Goal: Information Seeking & Learning: Find specific fact

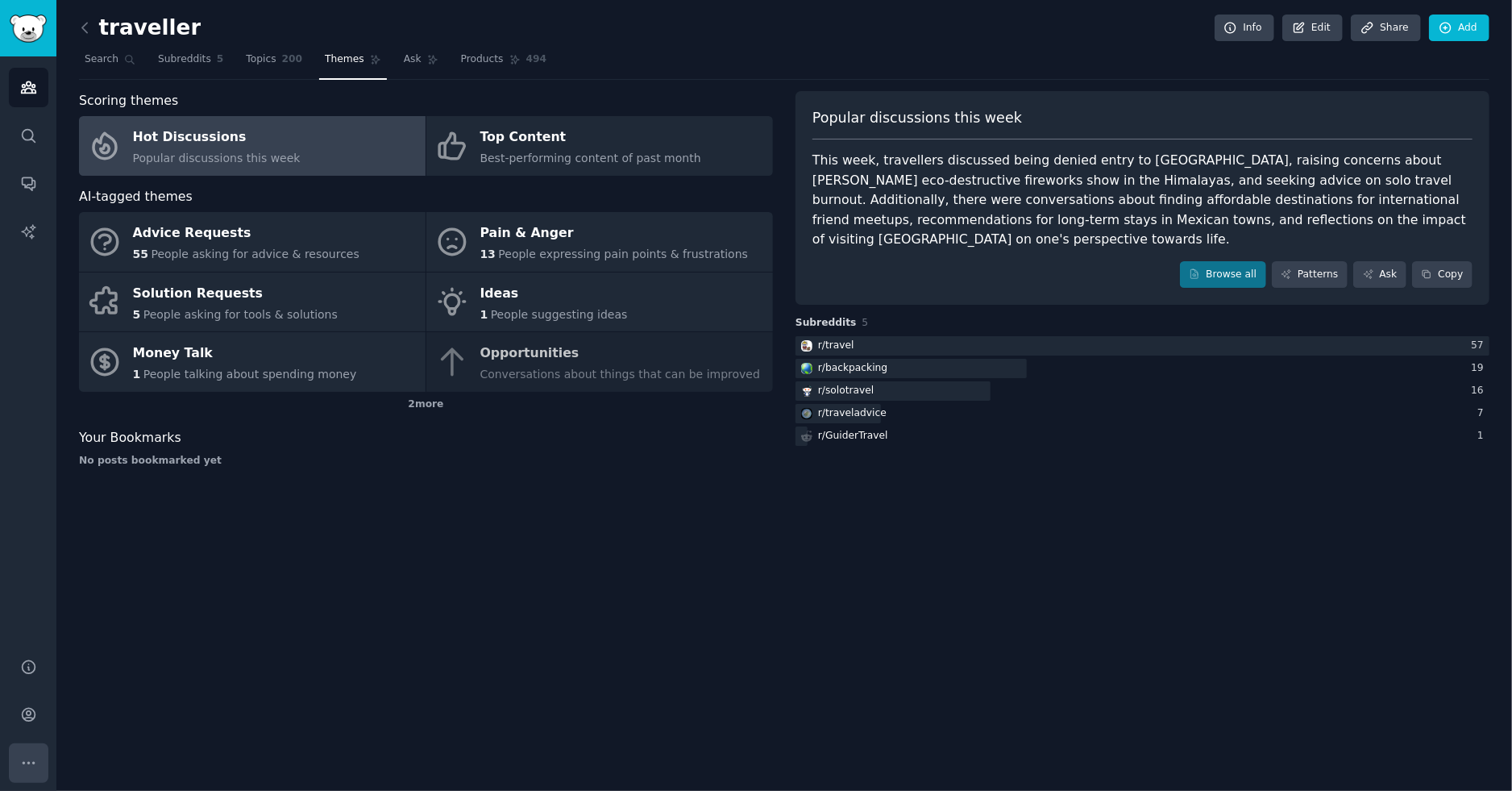
click at [28, 542] on button "More" at bounding box center [28, 763] width 39 height 39
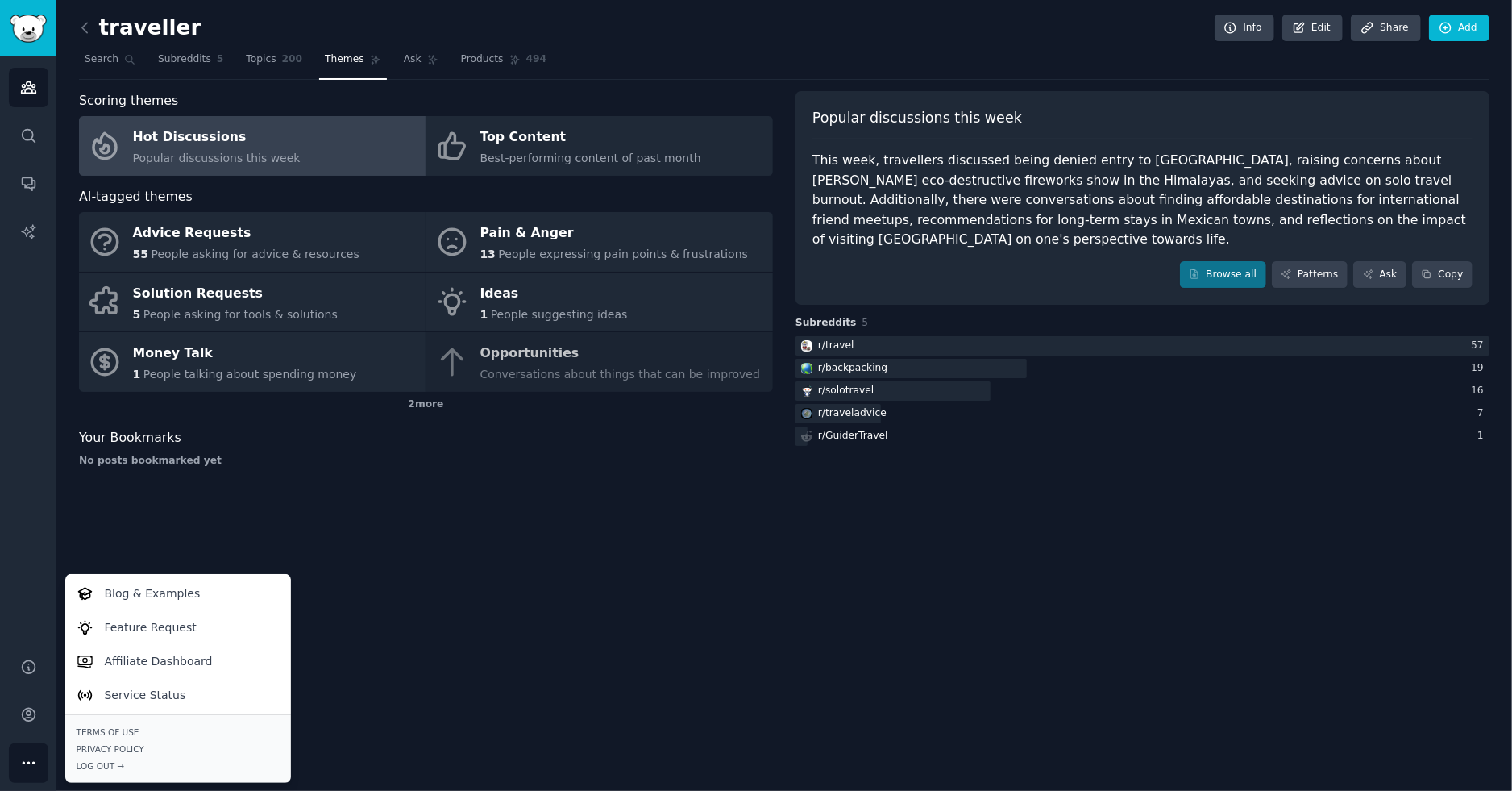
click at [25, 542] on button "More" at bounding box center [28, 763] width 39 height 39
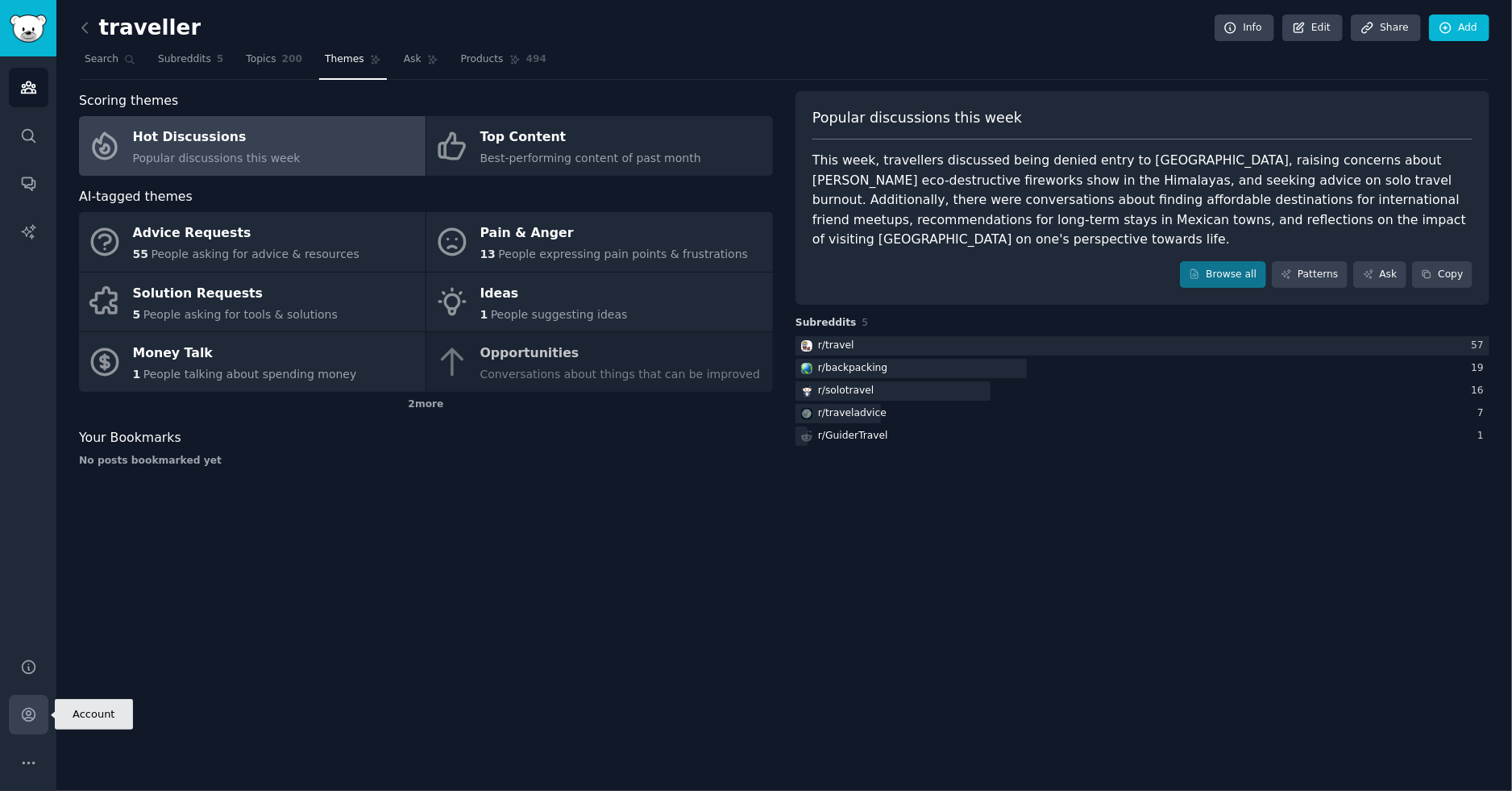
click at [26, 542] on icon "Sidebar" at bounding box center [28, 715] width 13 height 13
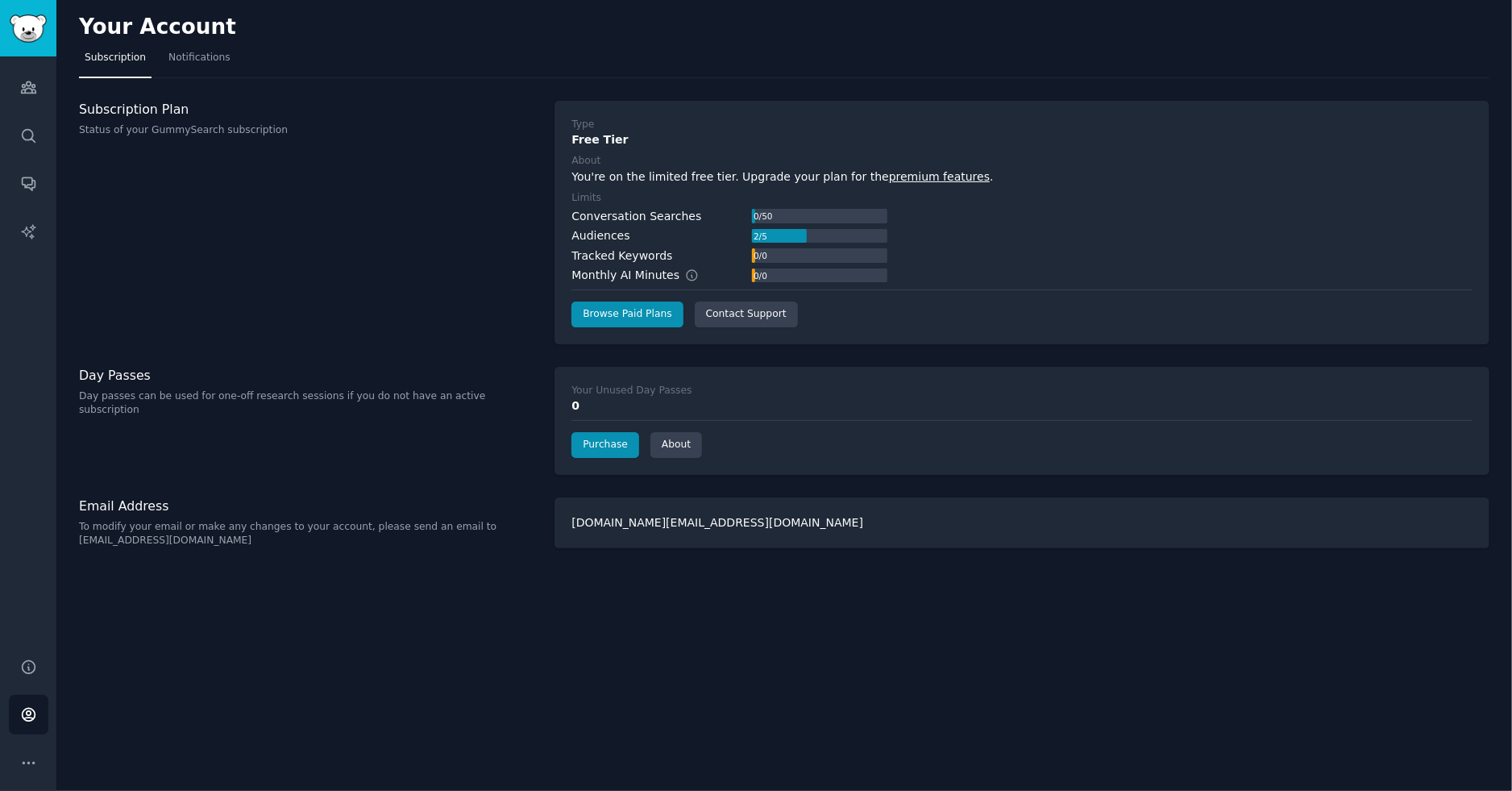
click at [318, 446] on div "Day Passes Day passes can be used for one-off research sessions if you do not h…" at bounding box center [308, 421] width 459 height 108
click at [631, 388] on div "Your Unused Day Passes" at bounding box center [631, 391] width 120 height 14
click at [673, 443] on link "About" at bounding box center [676, 445] width 51 height 26
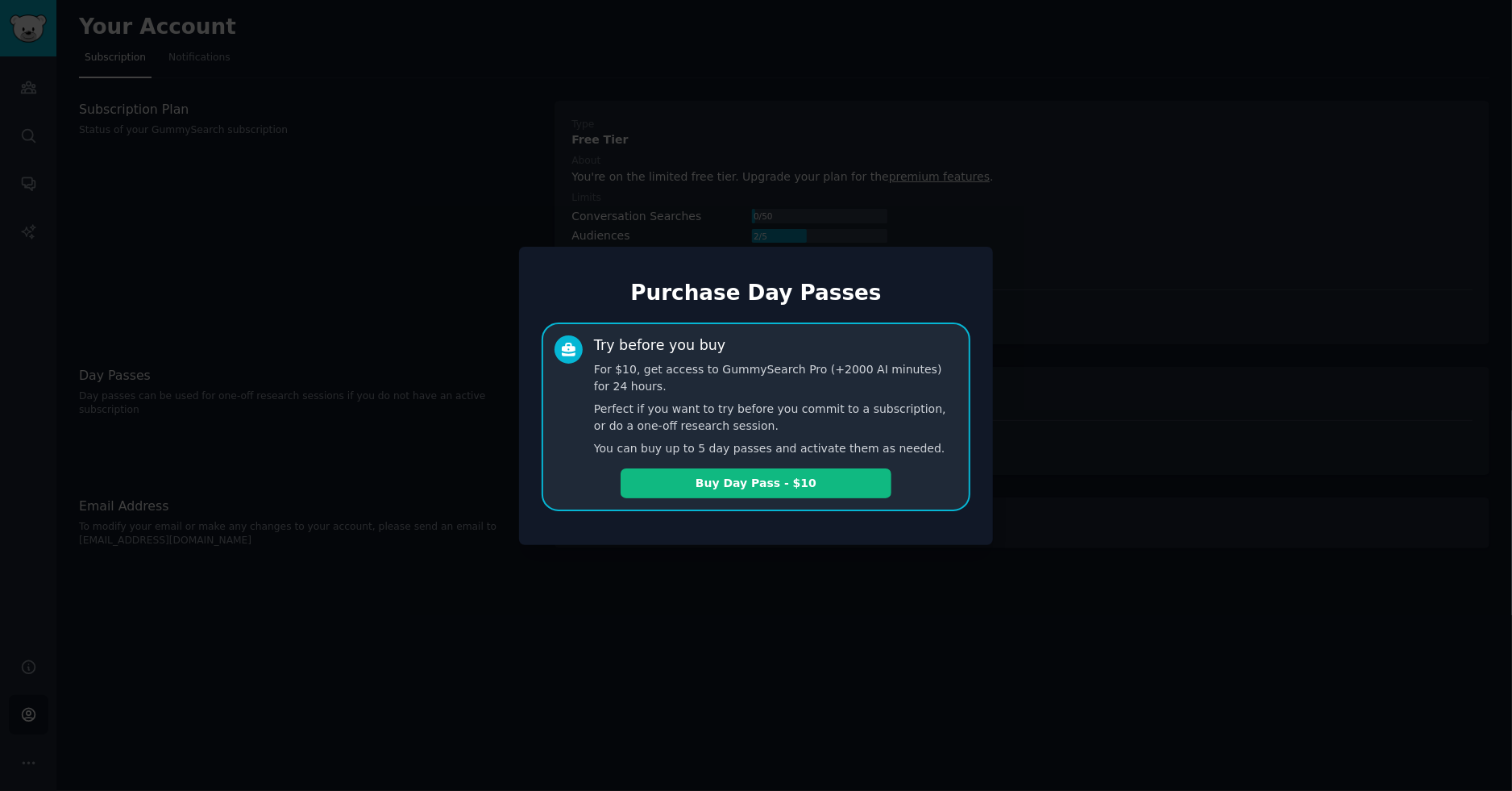
click at [1095, 407] on div at bounding box center [756, 395] width 1512 height 791
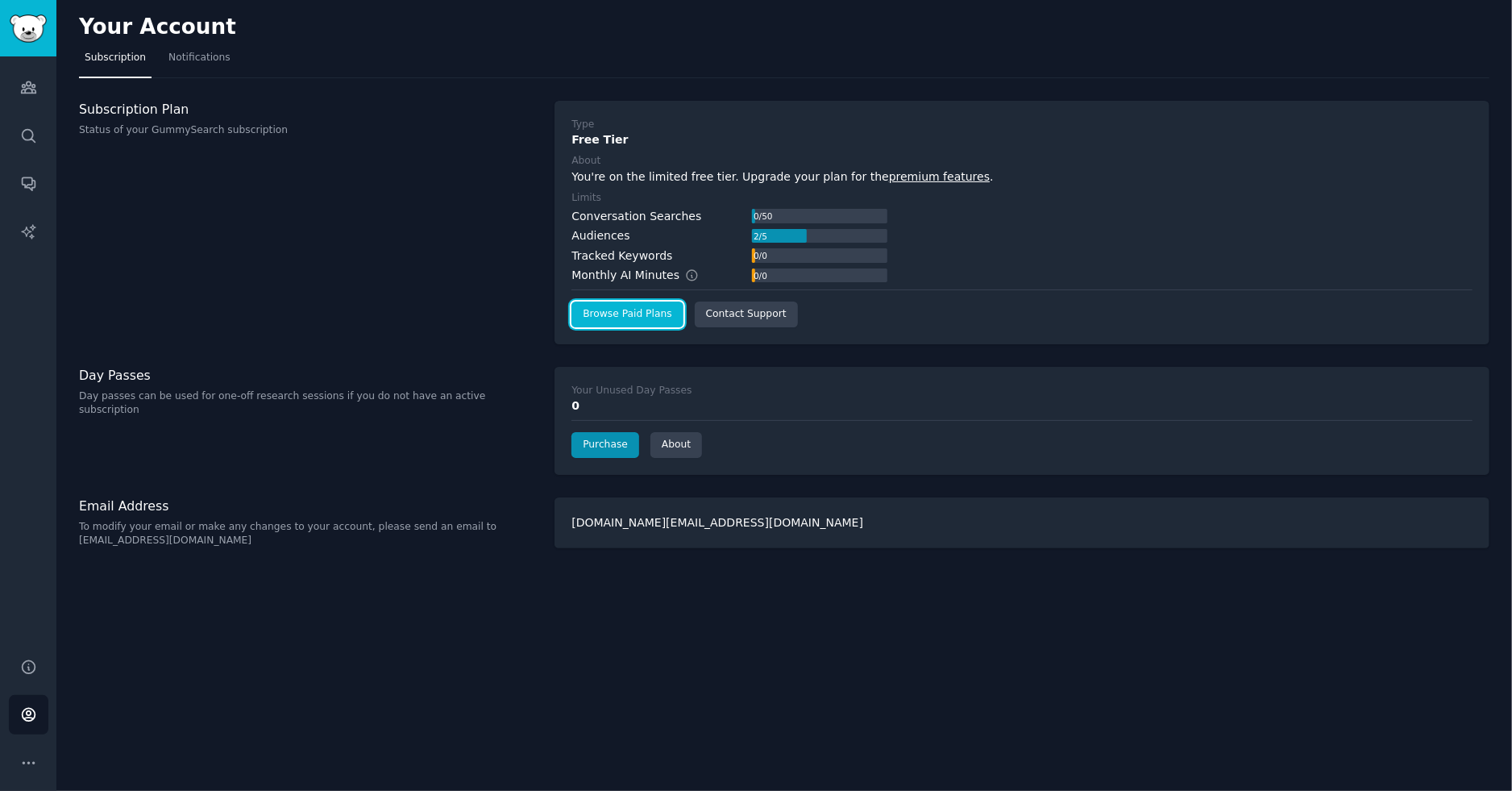
click at [601, 313] on link "Browse Paid Plans" at bounding box center [626, 314] width 111 height 26
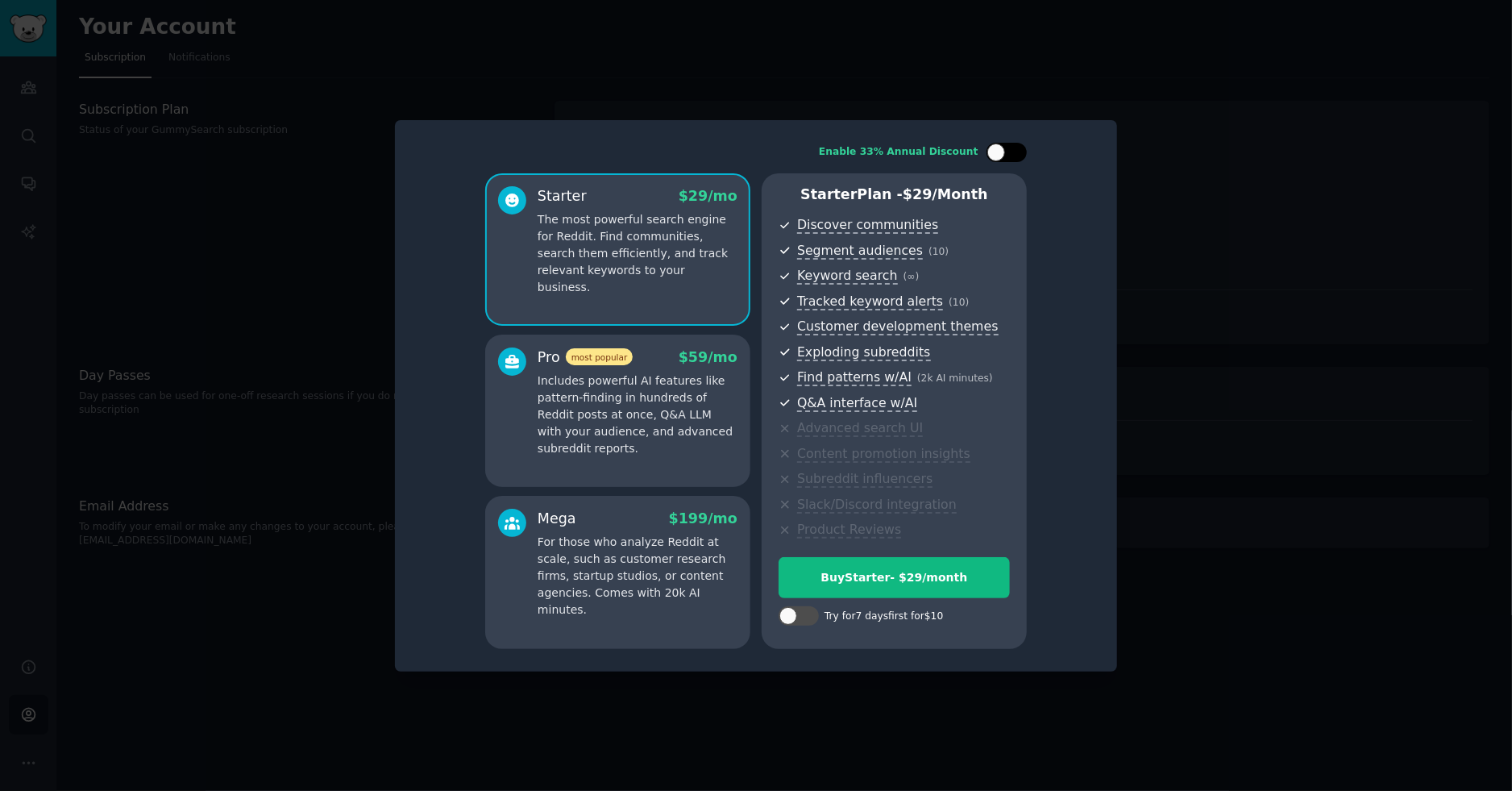
click at [998, 155] on div at bounding box center [996, 153] width 18 height 18
click at [1006, 154] on div at bounding box center [1006, 153] width 40 height 20
checkbox input "false"
click at [712, 366] on div "$ 59 /mo" at bounding box center [708, 357] width 59 height 20
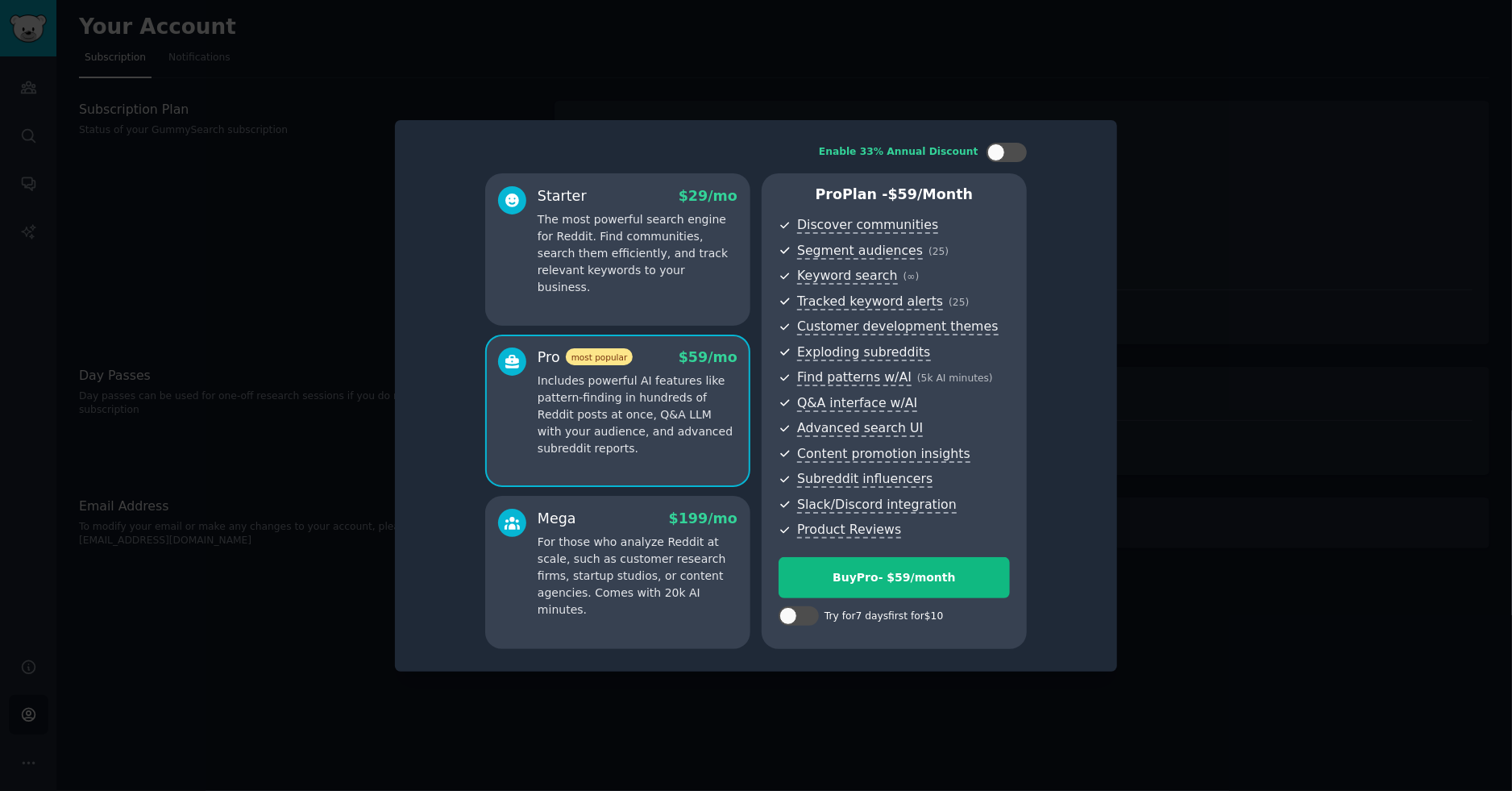
click at [681, 553] on p "For those who analyze Reddit at scale, such as customer research firms, startup…" at bounding box center [637, 575] width 200 height 84
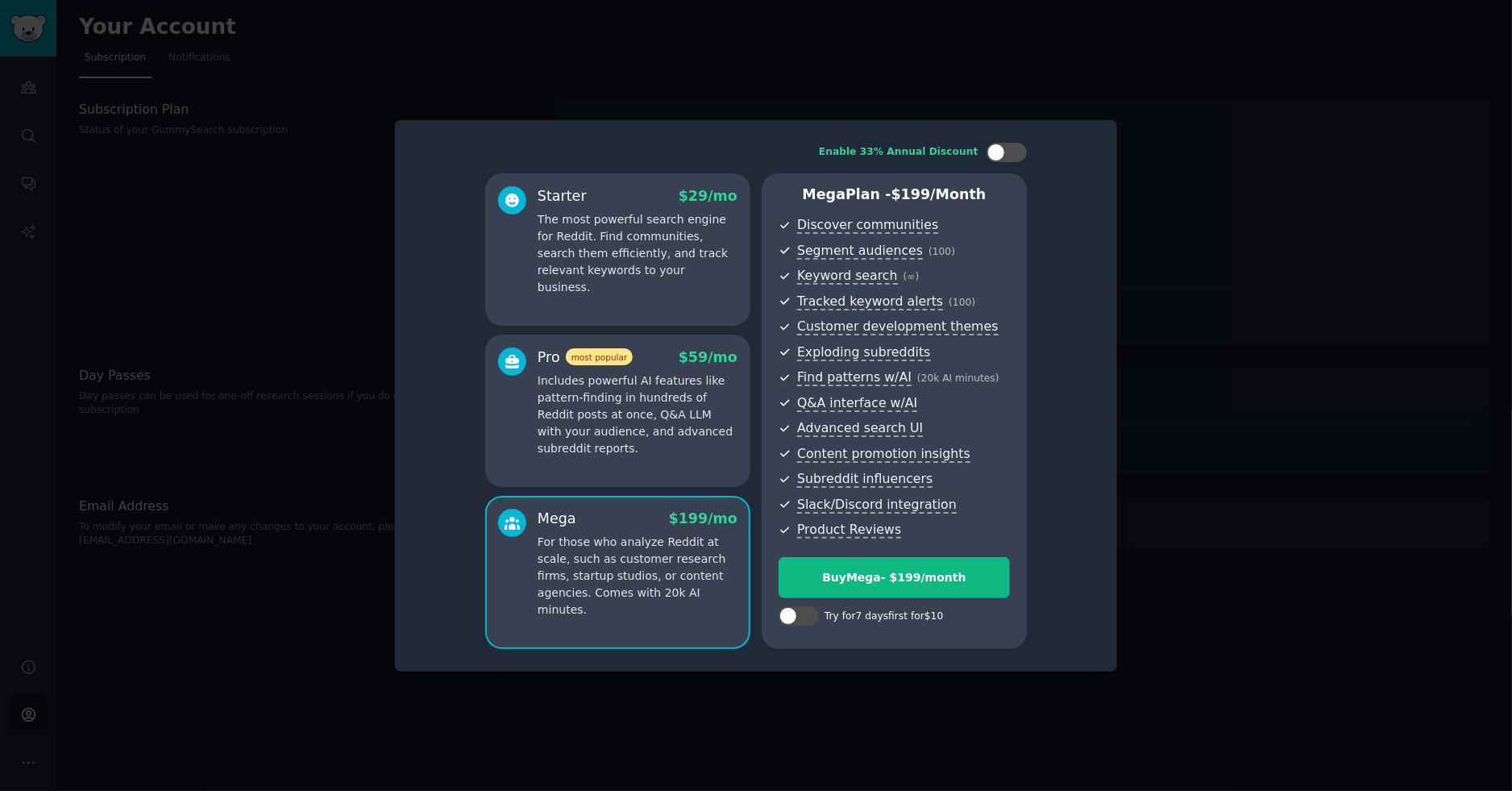
click at [695, 455] on p "Includes powerful AI features like pattern-finding in hundreds of Reddit posts …" at bounding box center [637, 415] width 200 height 84
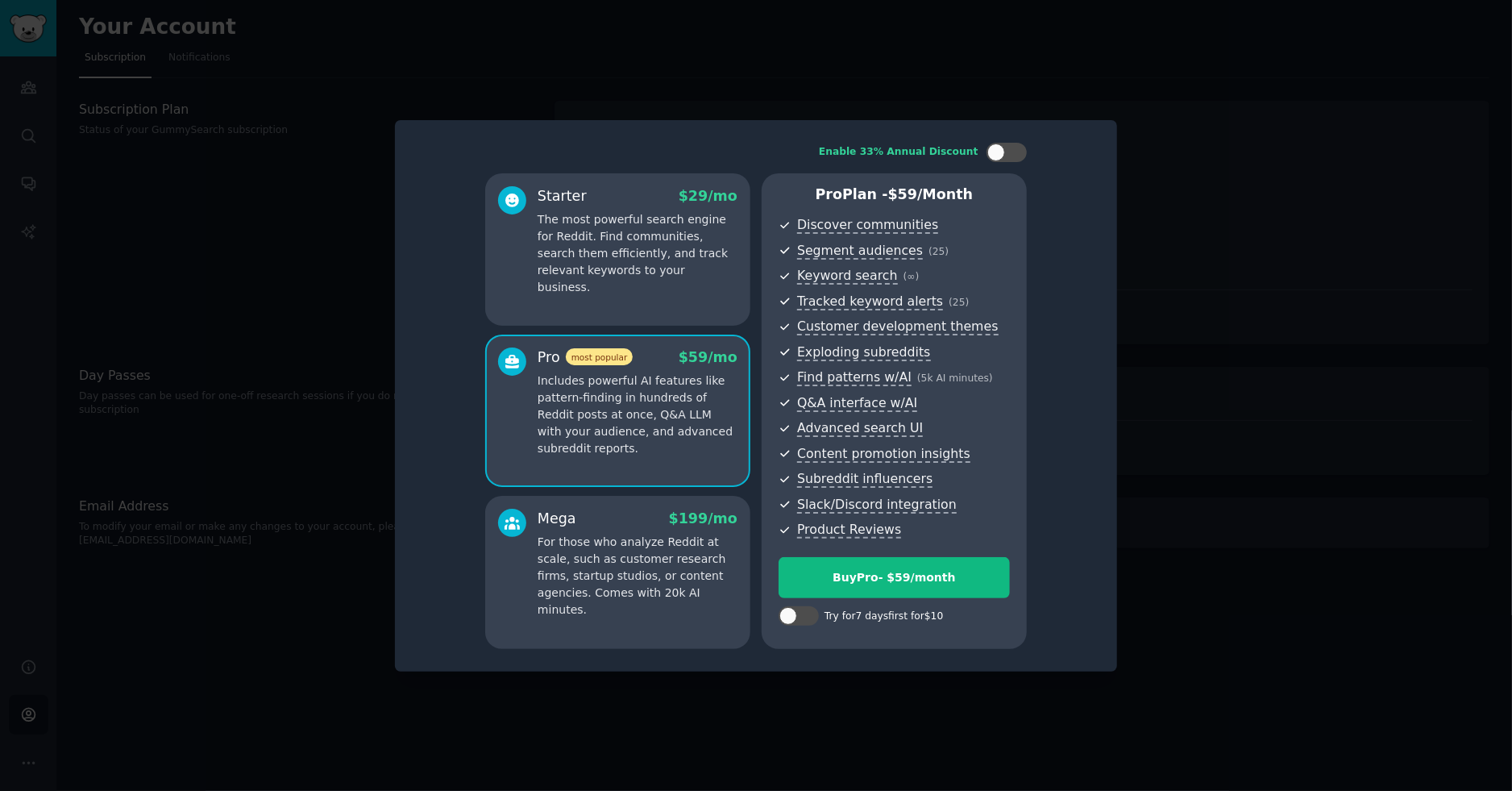
click at [672, 566] on p "For those who analyze Reddit at scale, such as customer research firms, startup…" at bounding box center [637, 575] width 200 height 84
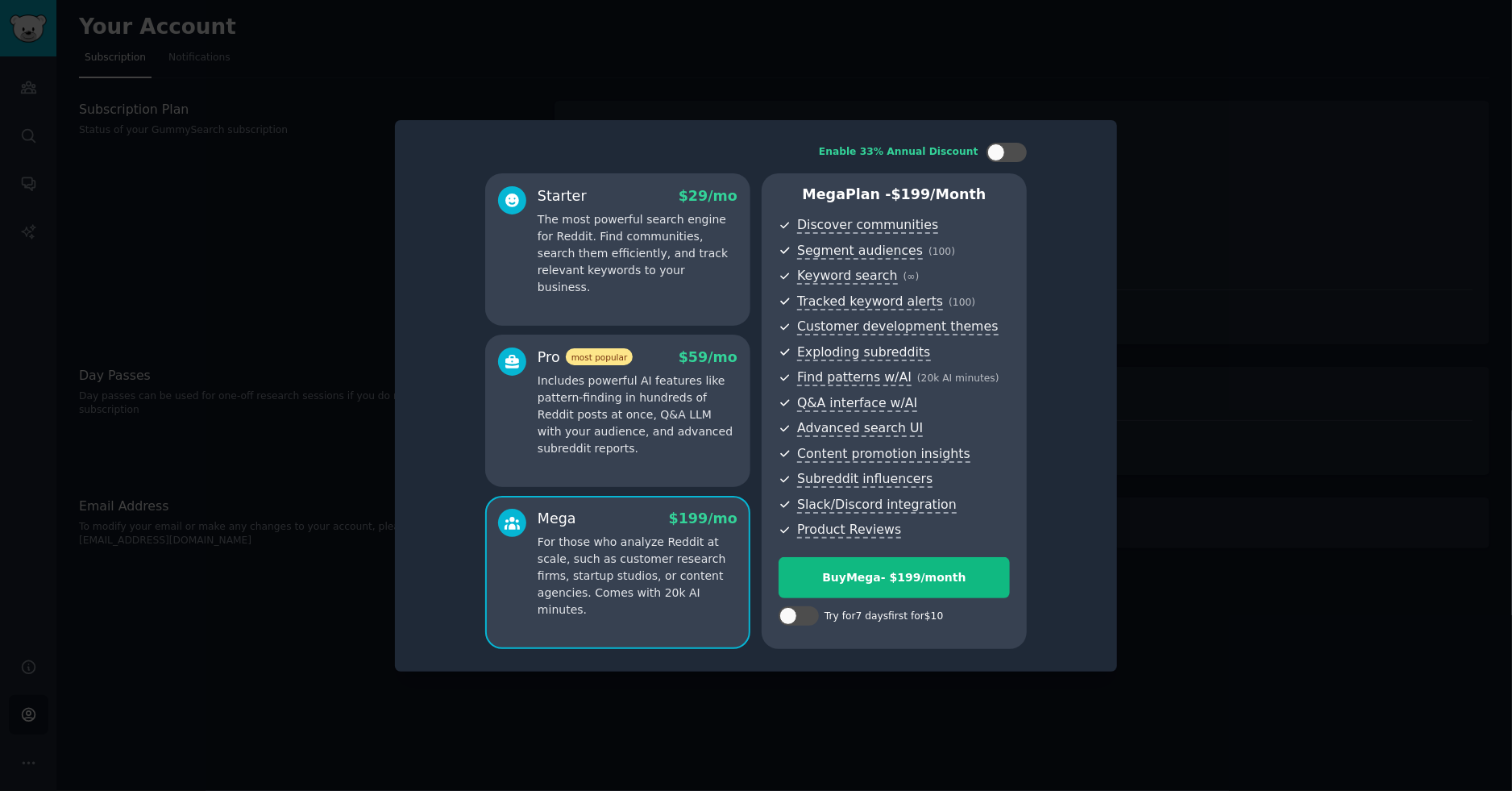
click at [681, 450] on p "Includes powerful AI features like pattern-finding in hundreds of Reddit posts …" at bounding box center [637, 415] width 200 height 84
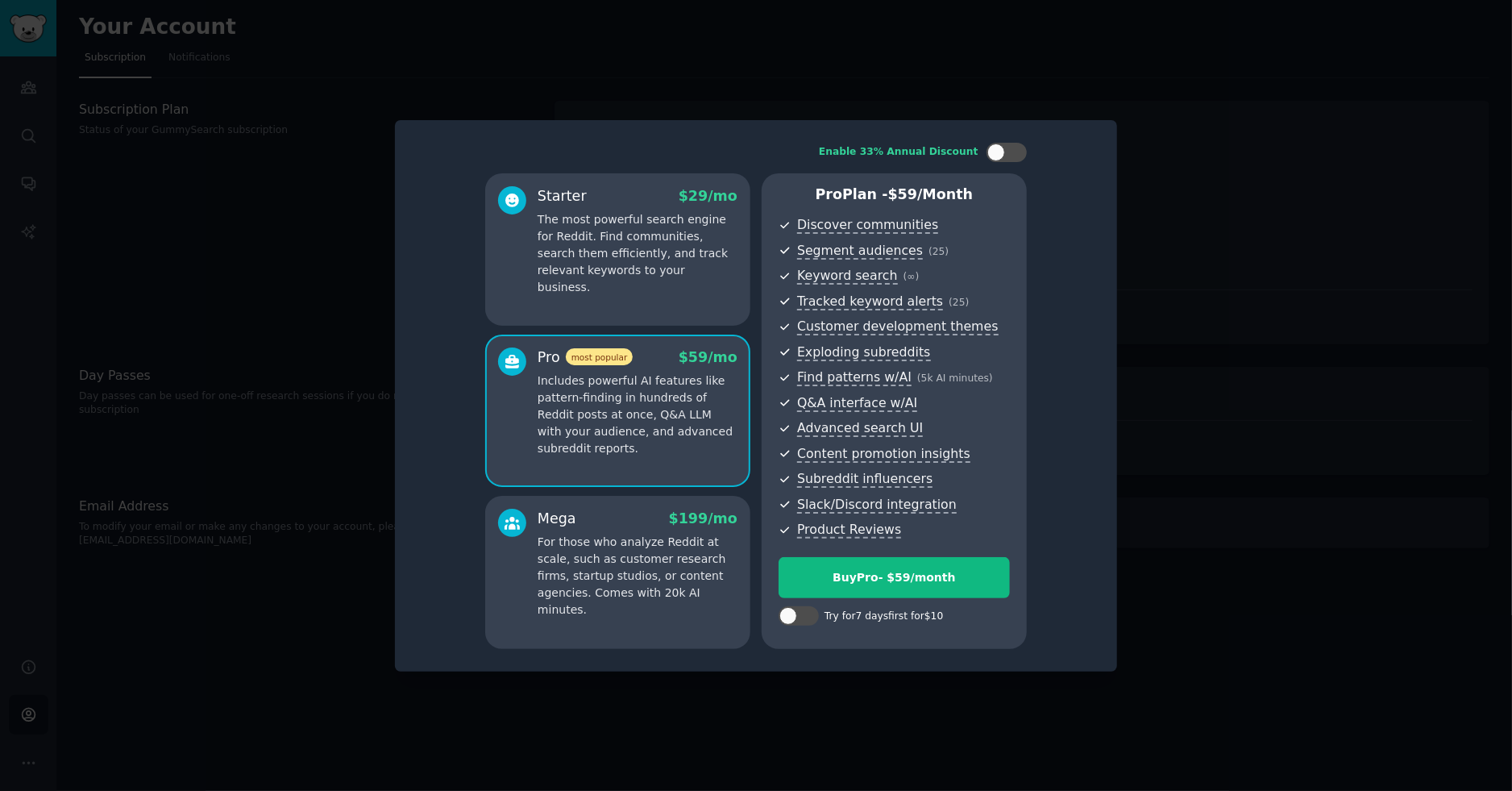
click at [673, 283] on div "Starter $ 29 /mo The most powerful search engine for Reddit. Find communities, …" at bounding box center [618, 249] width 265 height 154
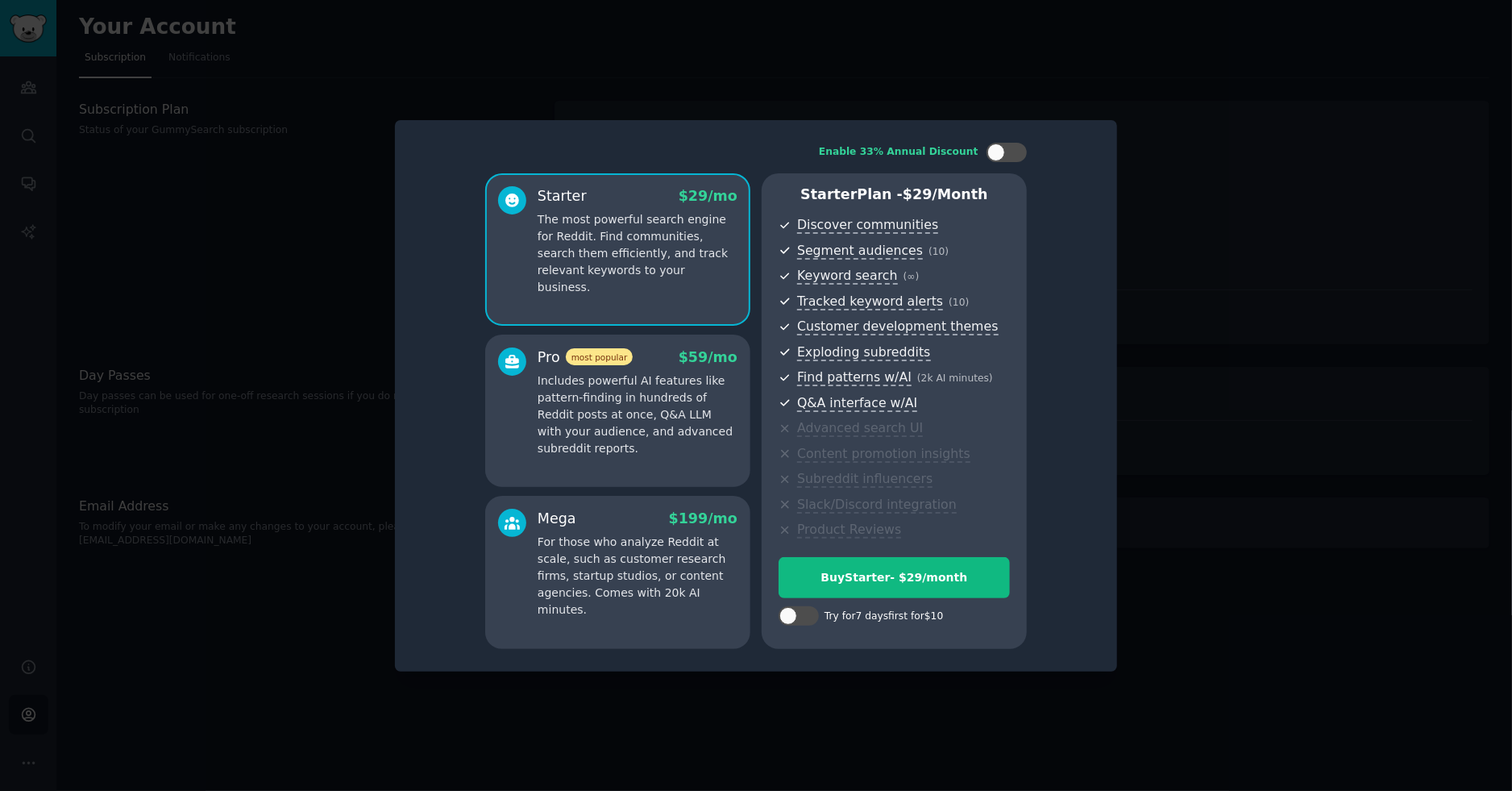
click at [675, 439] on p "Includes powerful AI features like pattern-finding in hundreds of Reddit posts …" at bounding box center [637, 415] width 200 height 84
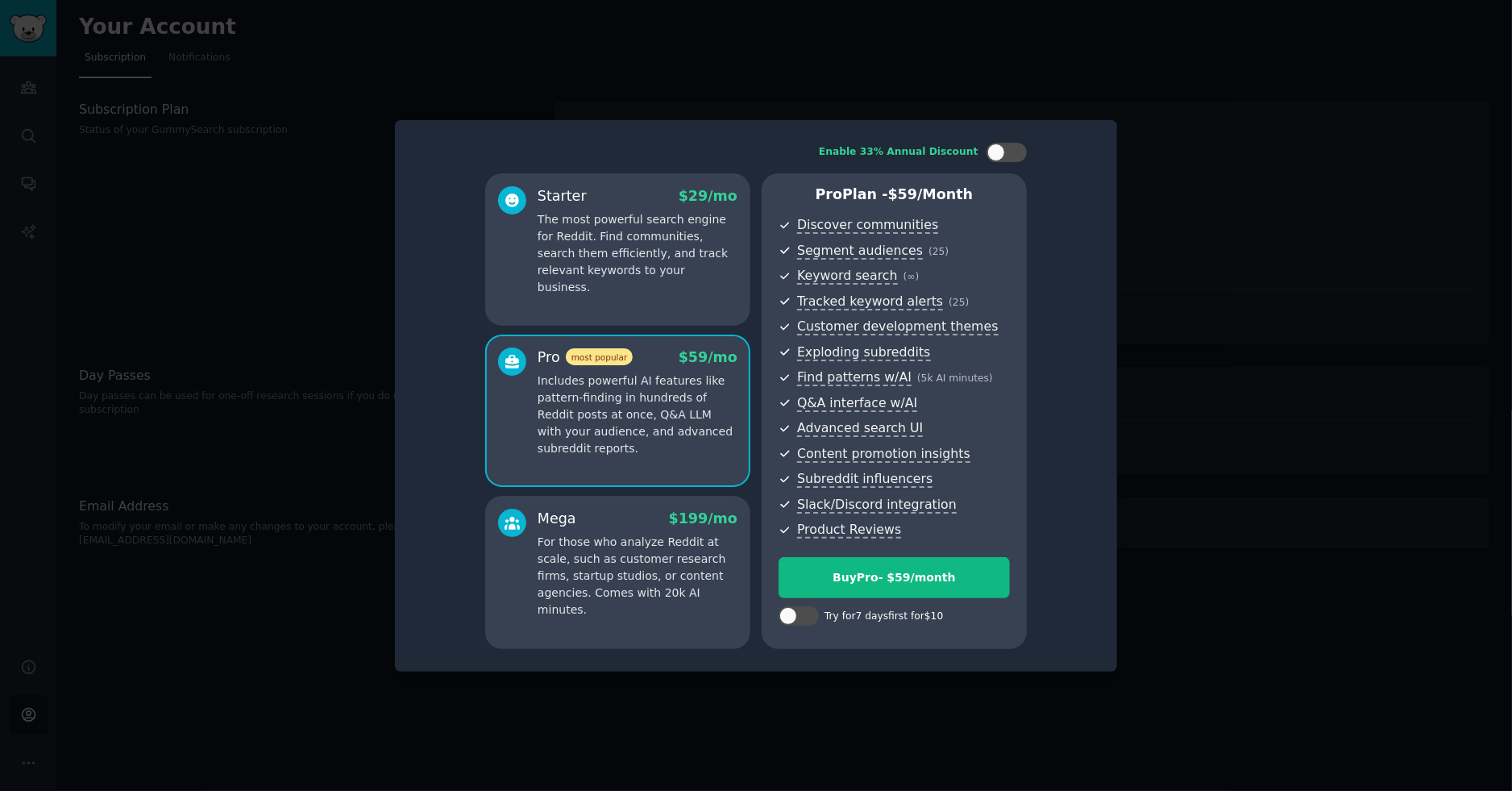
click at [661, 306] on div "Starter $ 29 /mo The most powerful search engine for Reddit. Find communities, …" at bounding box center [618, 249] width 265 height 154
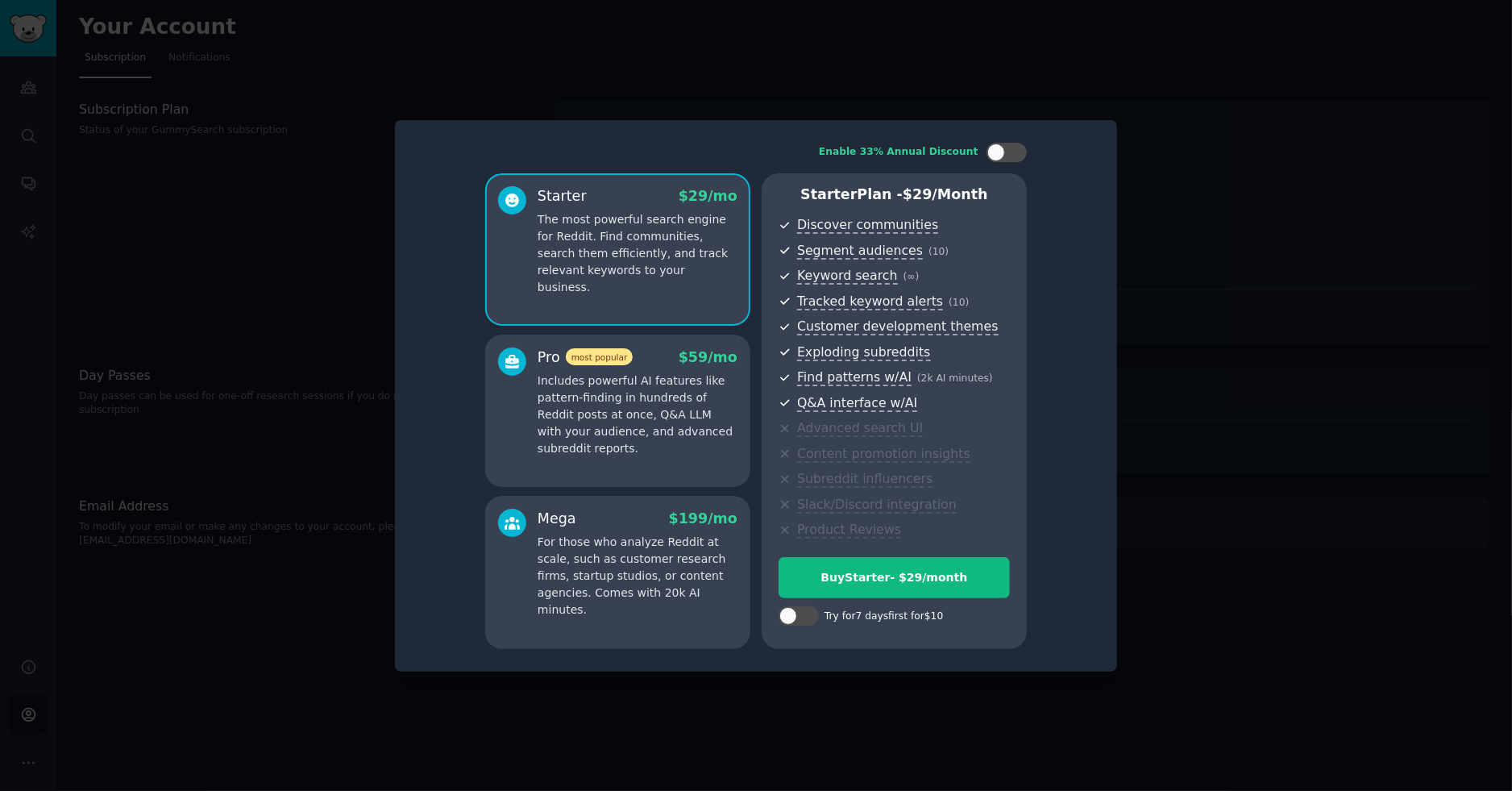
click at [1206, 265] on div at bounding box center [756, 395] width 1512 height 791
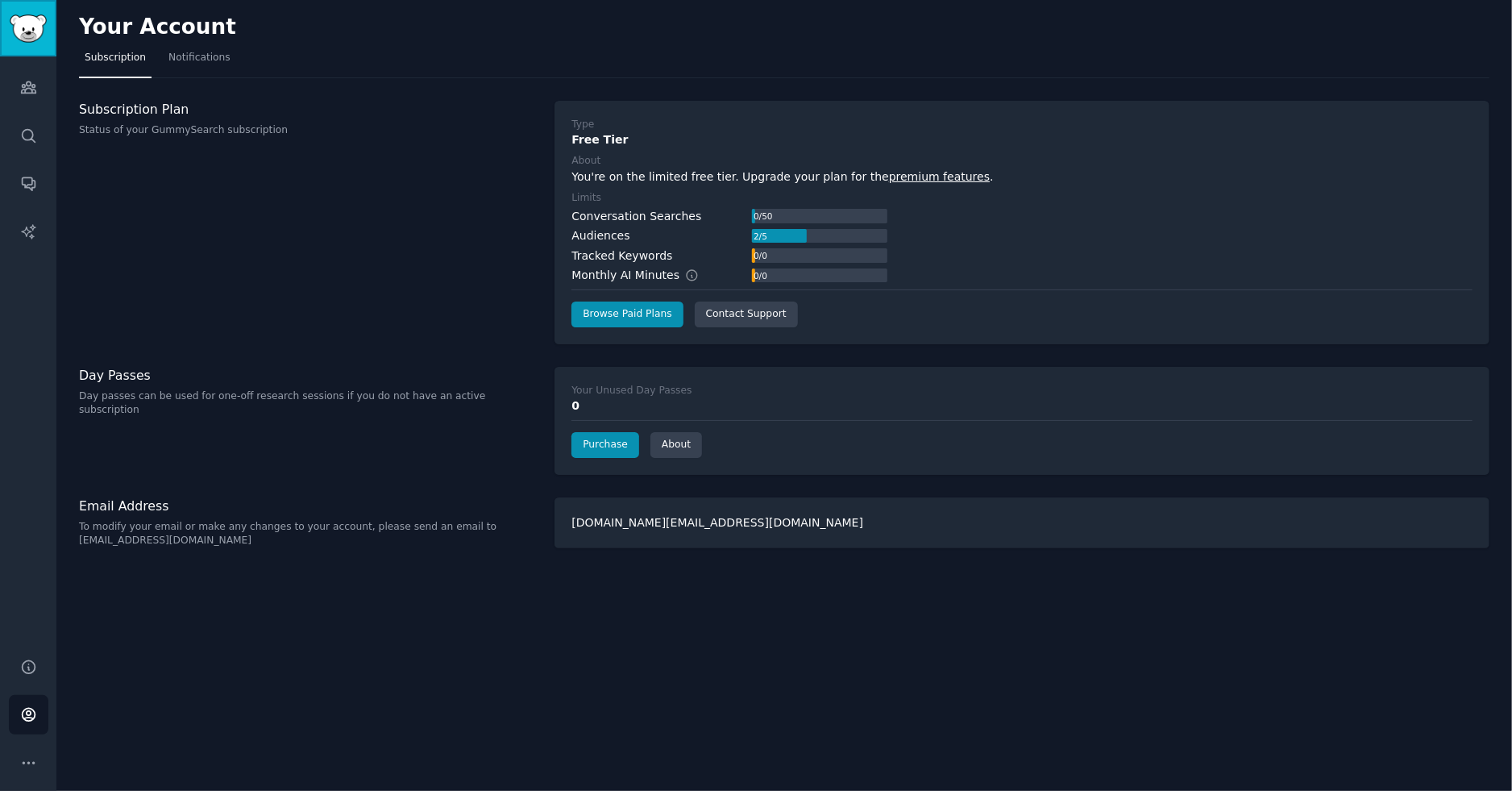
click at [32, 39] on img "Sidebar" at bounding box center [28, 28] width 37 height 28
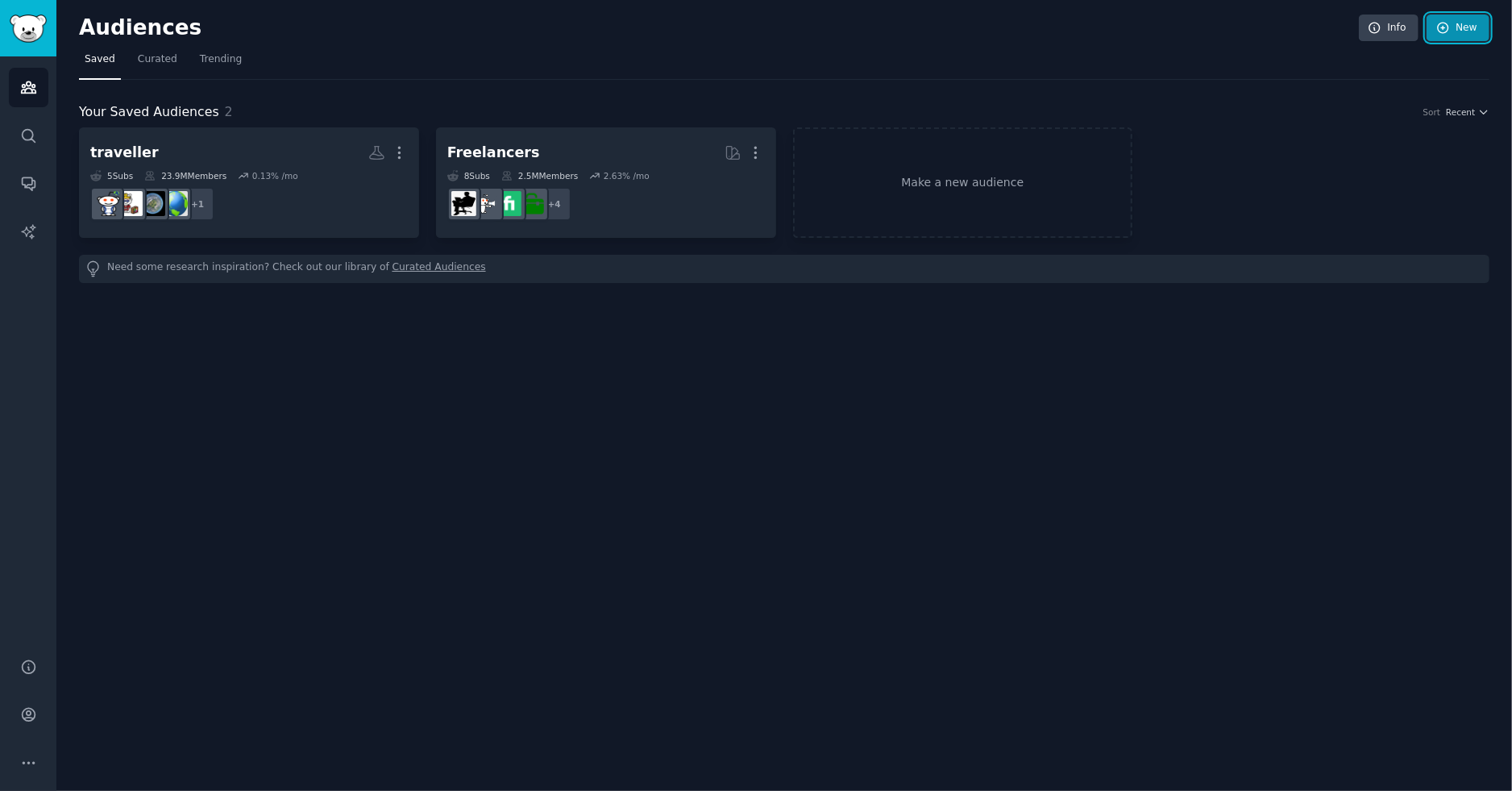
click at [1445, 33] on icon at bounding box center [1443, 28] width 14 height 14
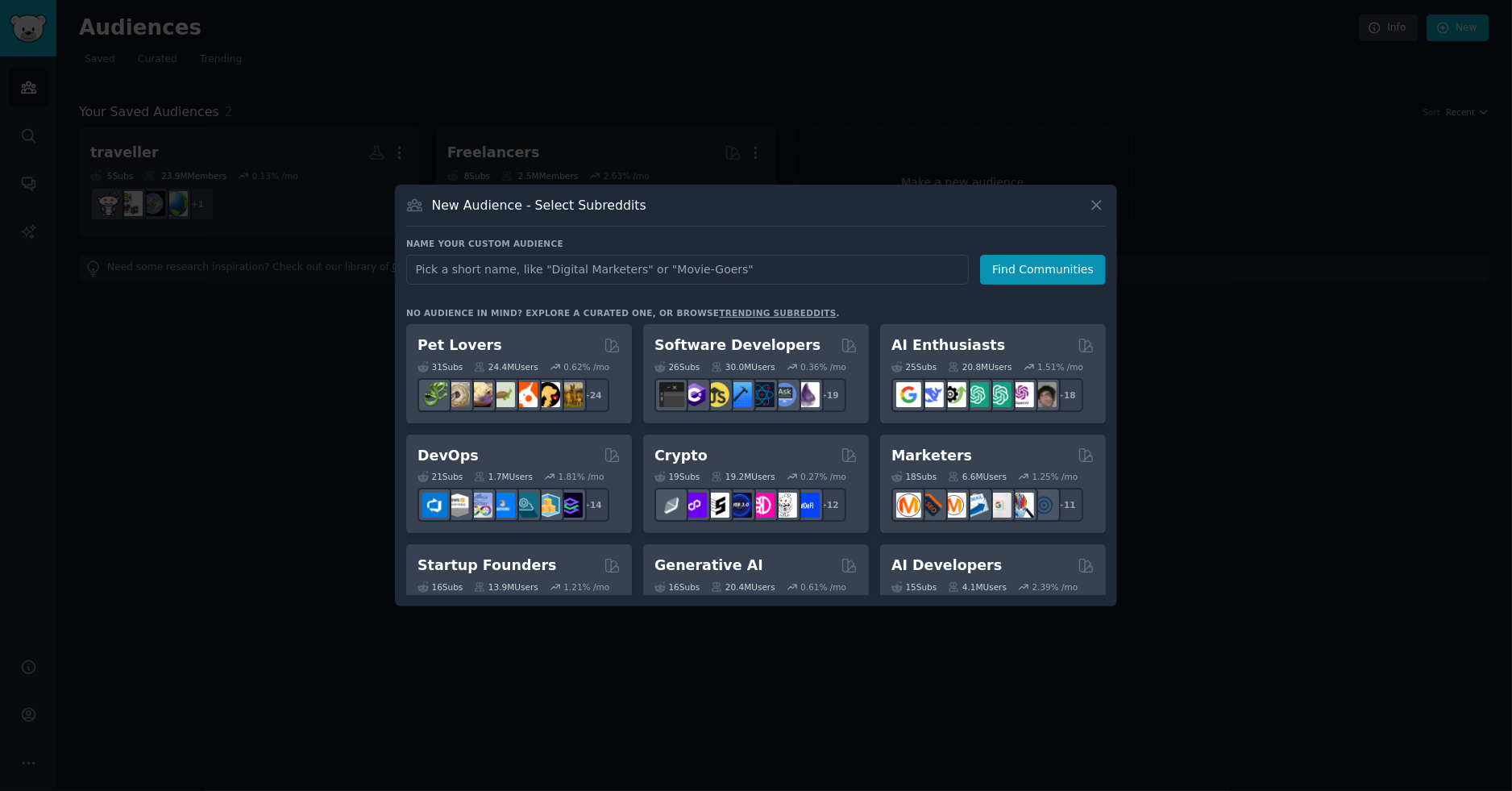
click at [759, 312] on link "trending subreddits" at bounding box center [777, 312] width 117 height 10
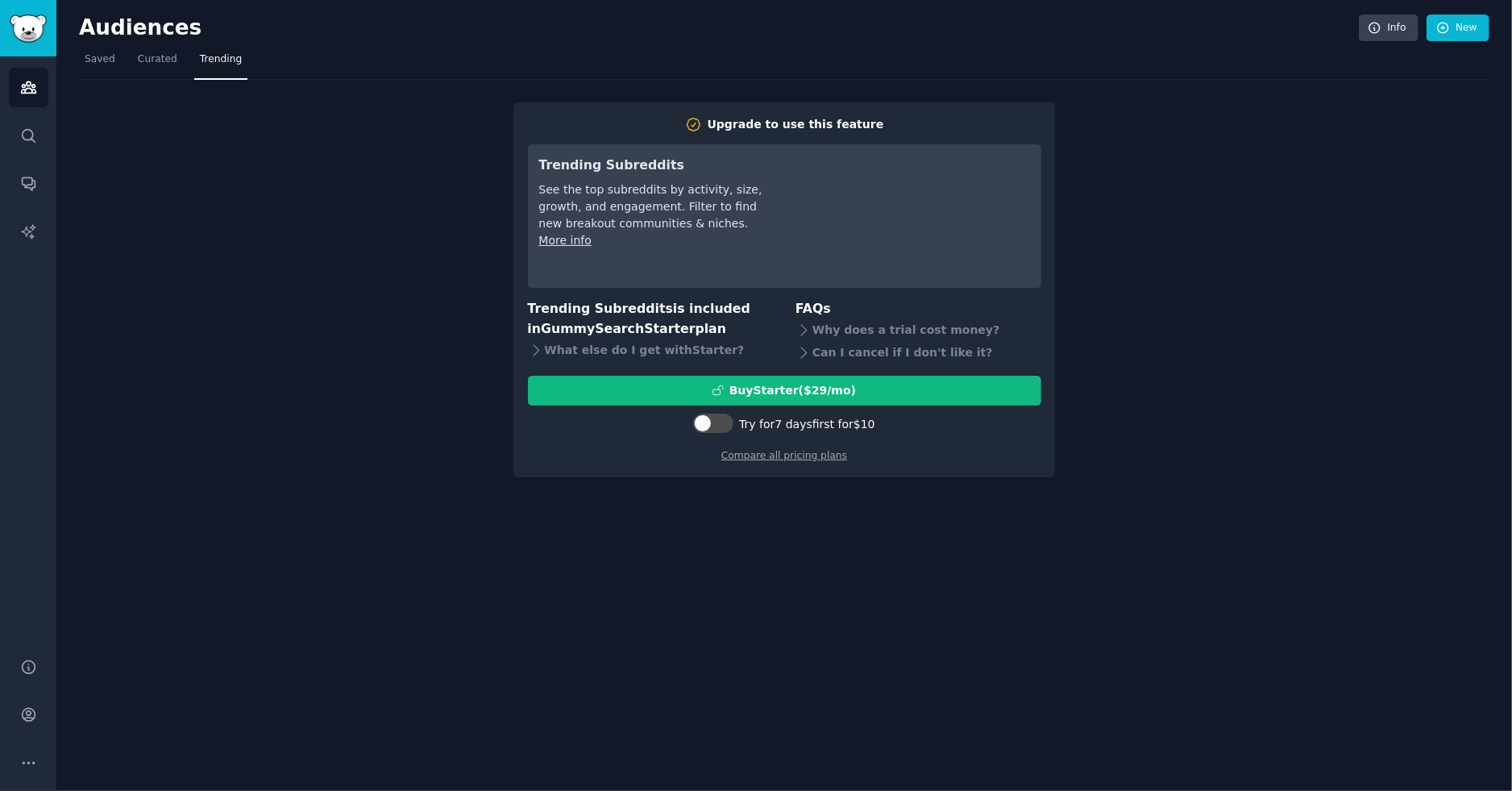
click at [1211, 303] on div "Upgrade to use this feature Trending Subreddits See the top subreddits by activ…" at bounding box center [784, 279] width 1410 height 399
click at [106, 57] on span "Saved" at bounding box center [99, 59] width 31 height 14
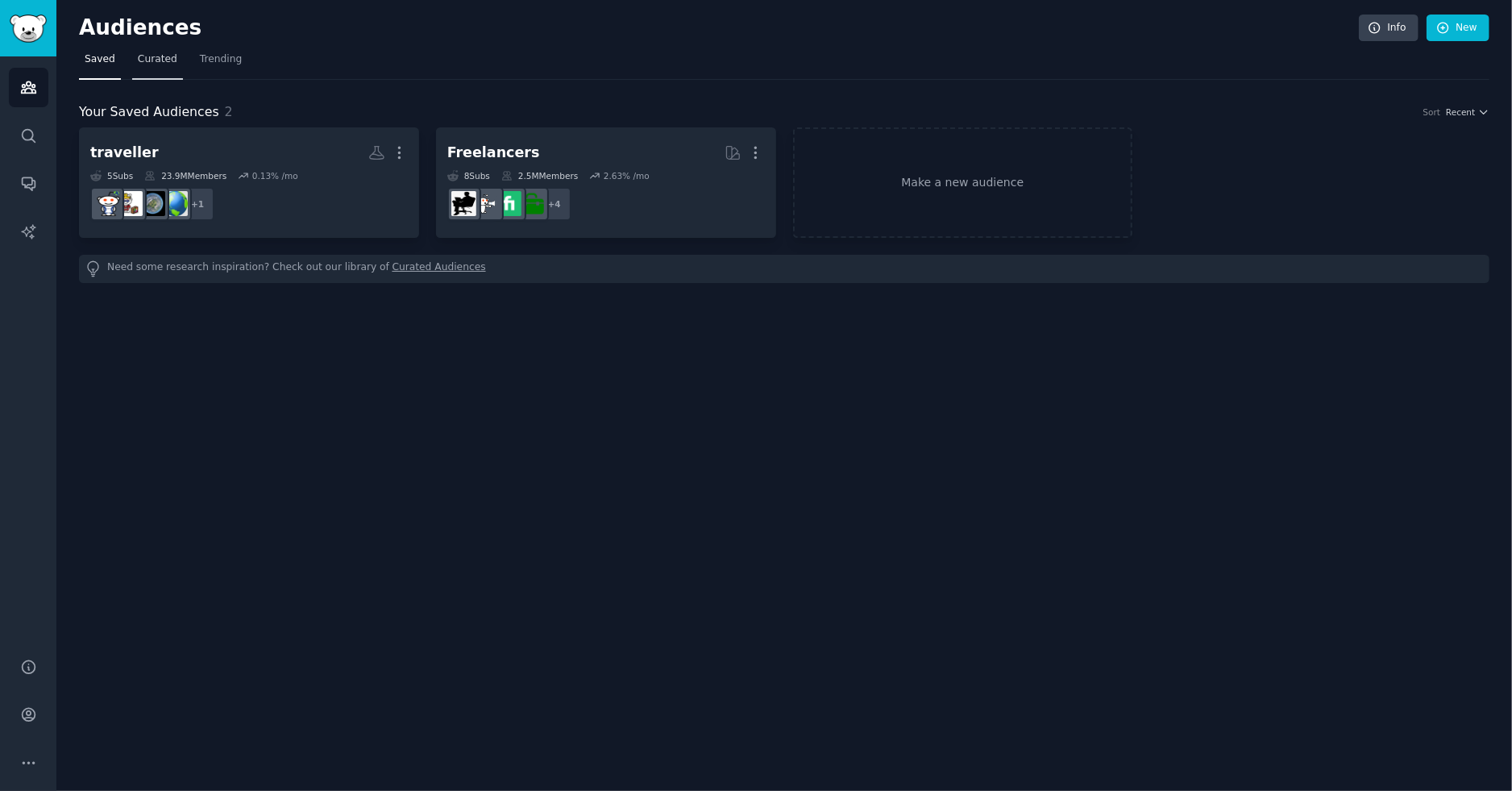
click at [145, 55] on span "Curated" at bounding box center [157, 59] width 39 height 14
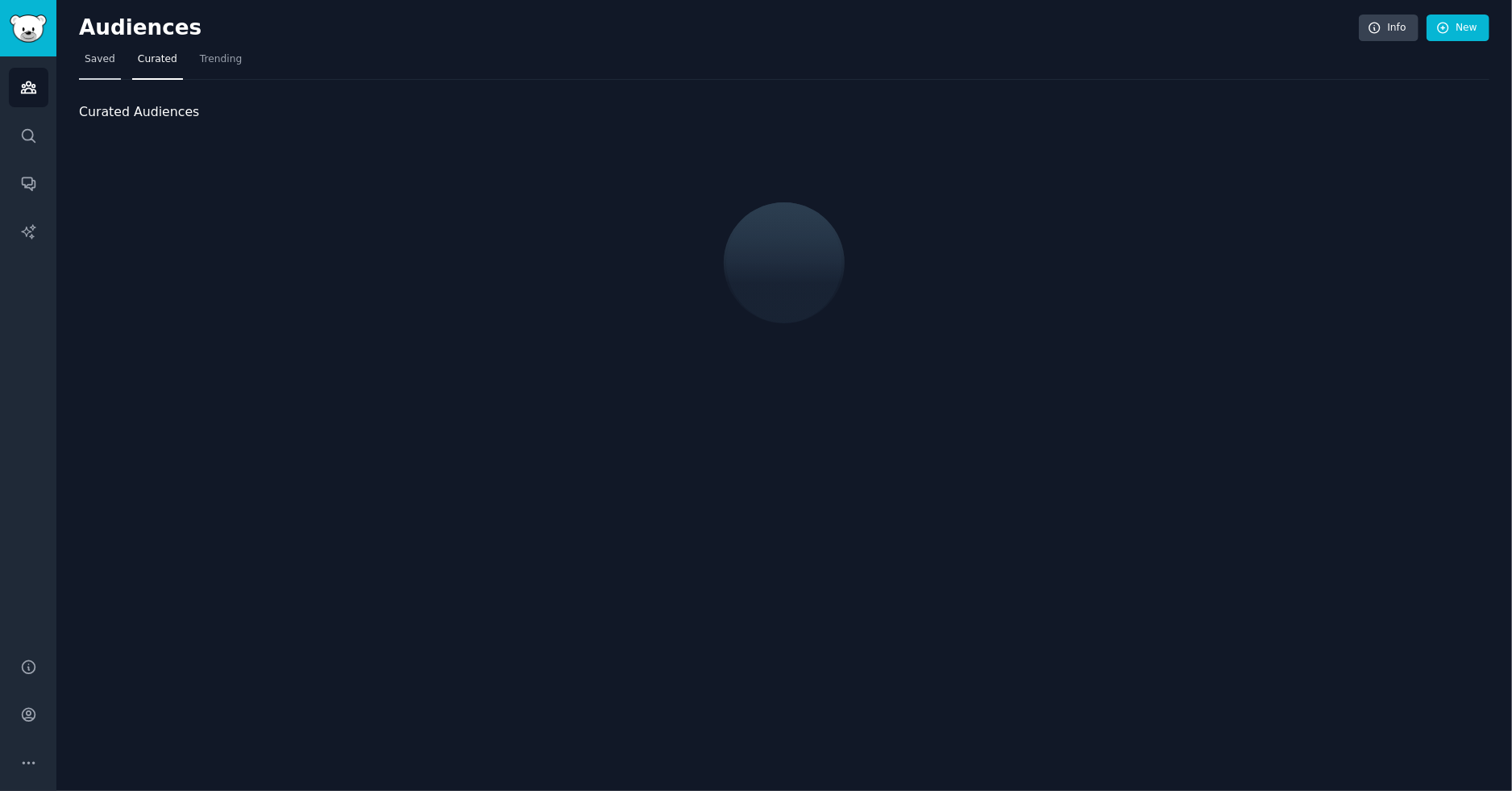
click at [107, 58] on span "Saved" at bounding box center [99, 59] width 31 height 14
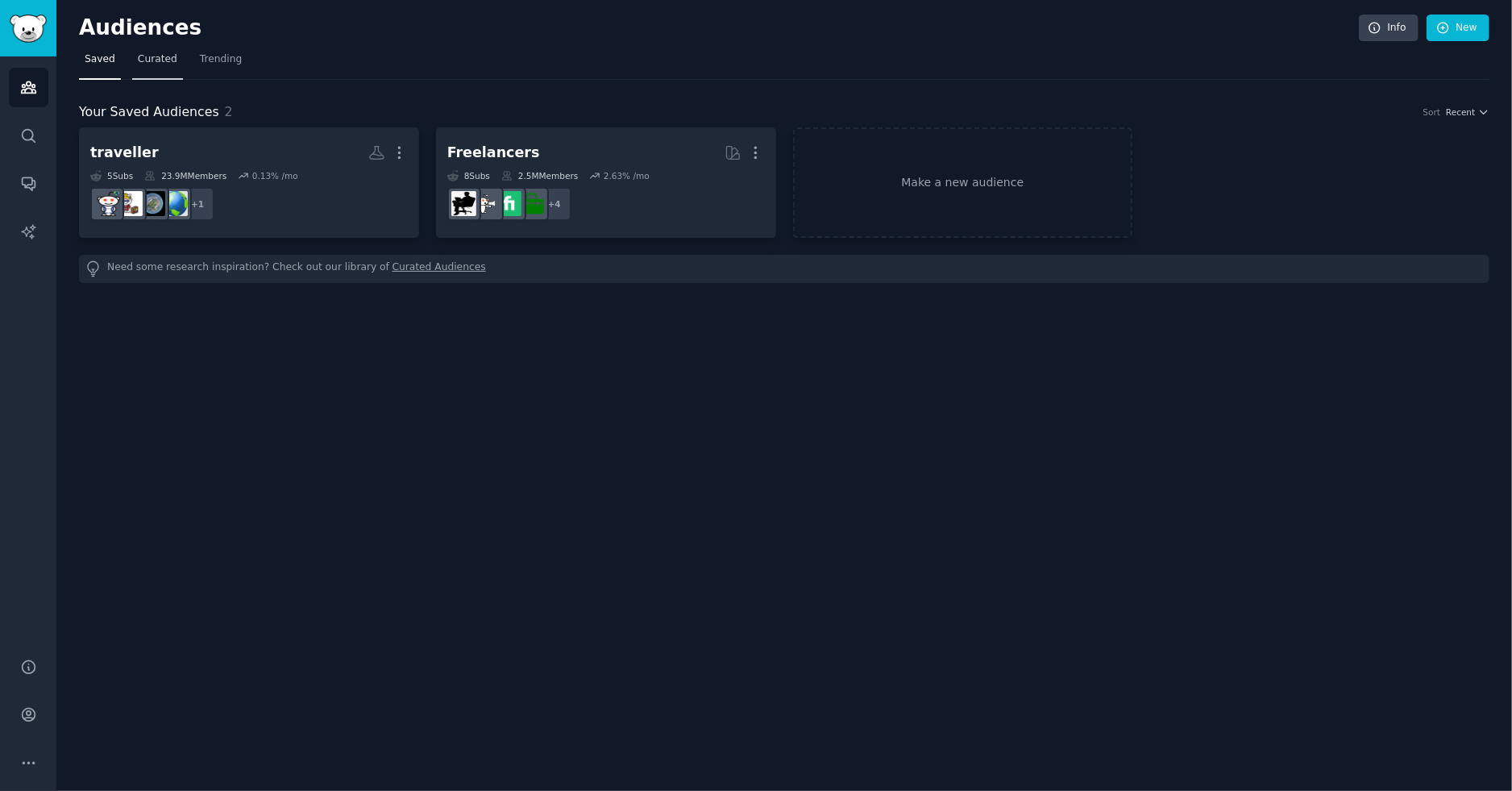
click at [145, 59] on span "Curated" at bounding box center [157, 59] width 39 height 14
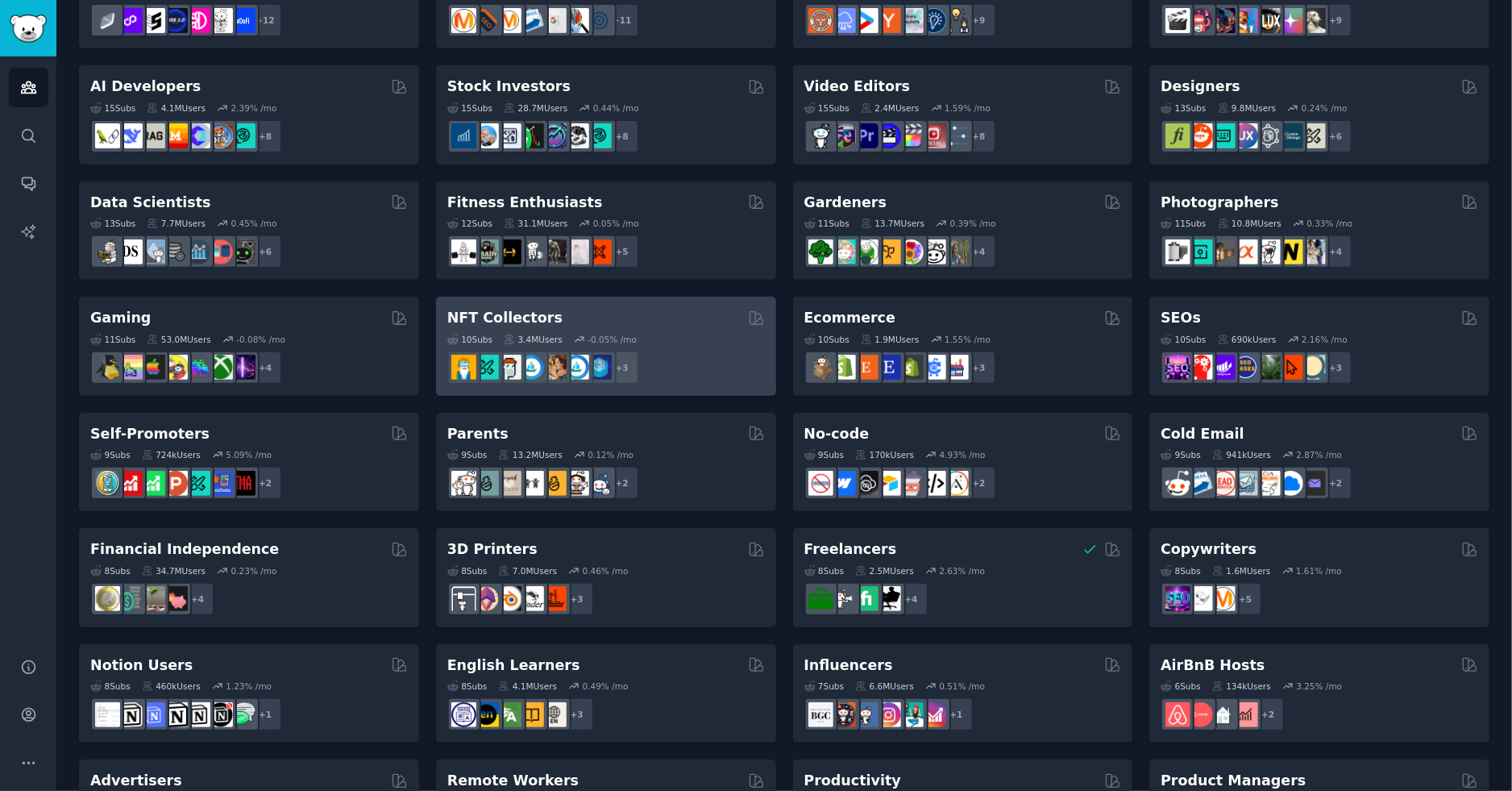
scroll to position [498, 0]
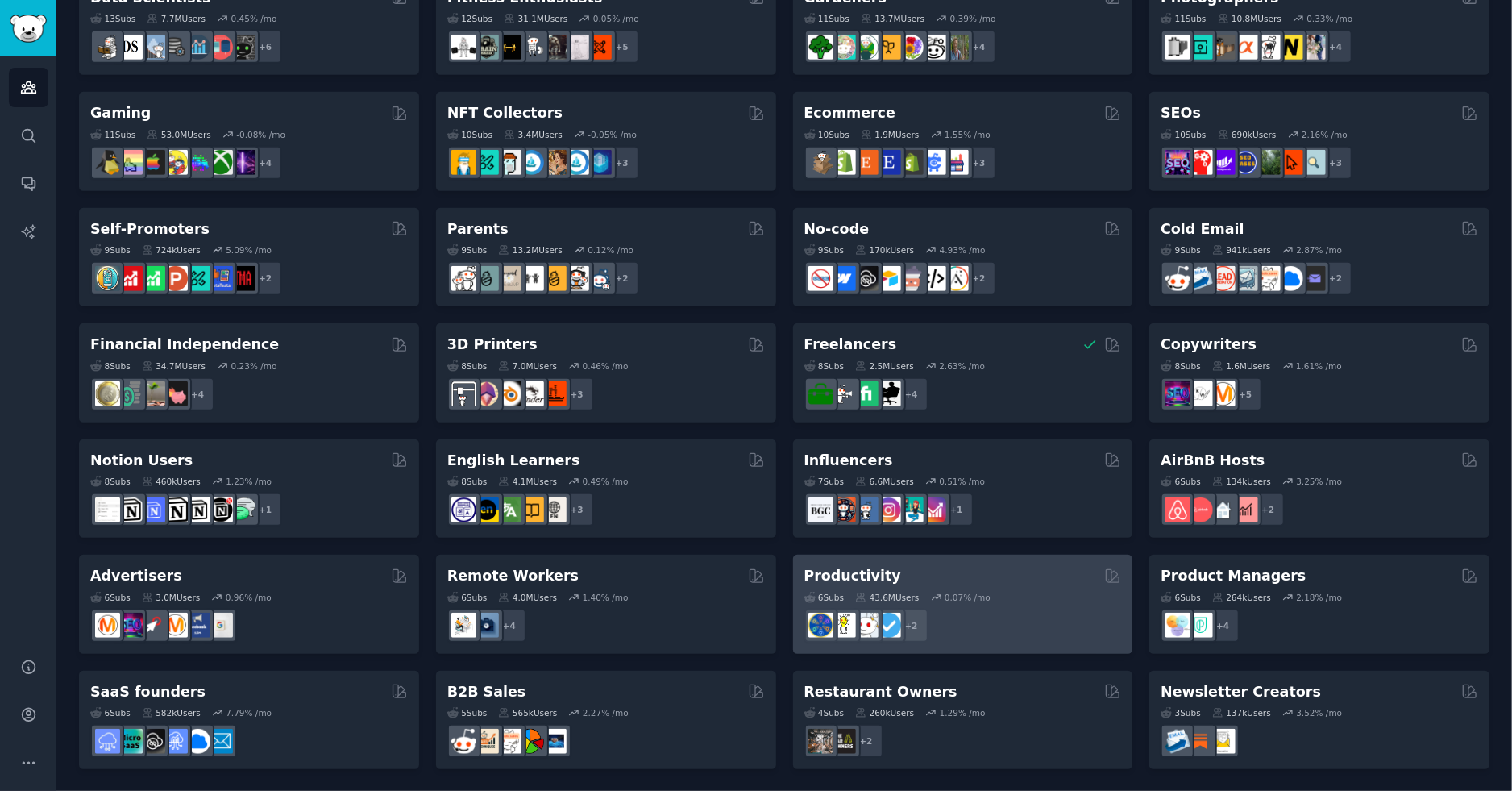
click at [1049, 604] on div "6 Sub s 43.6M Users 0.07 % /mo r/LifeHack_Pro, r/lifehack + 2" at bounding box center [963, 614] width 318 height 57
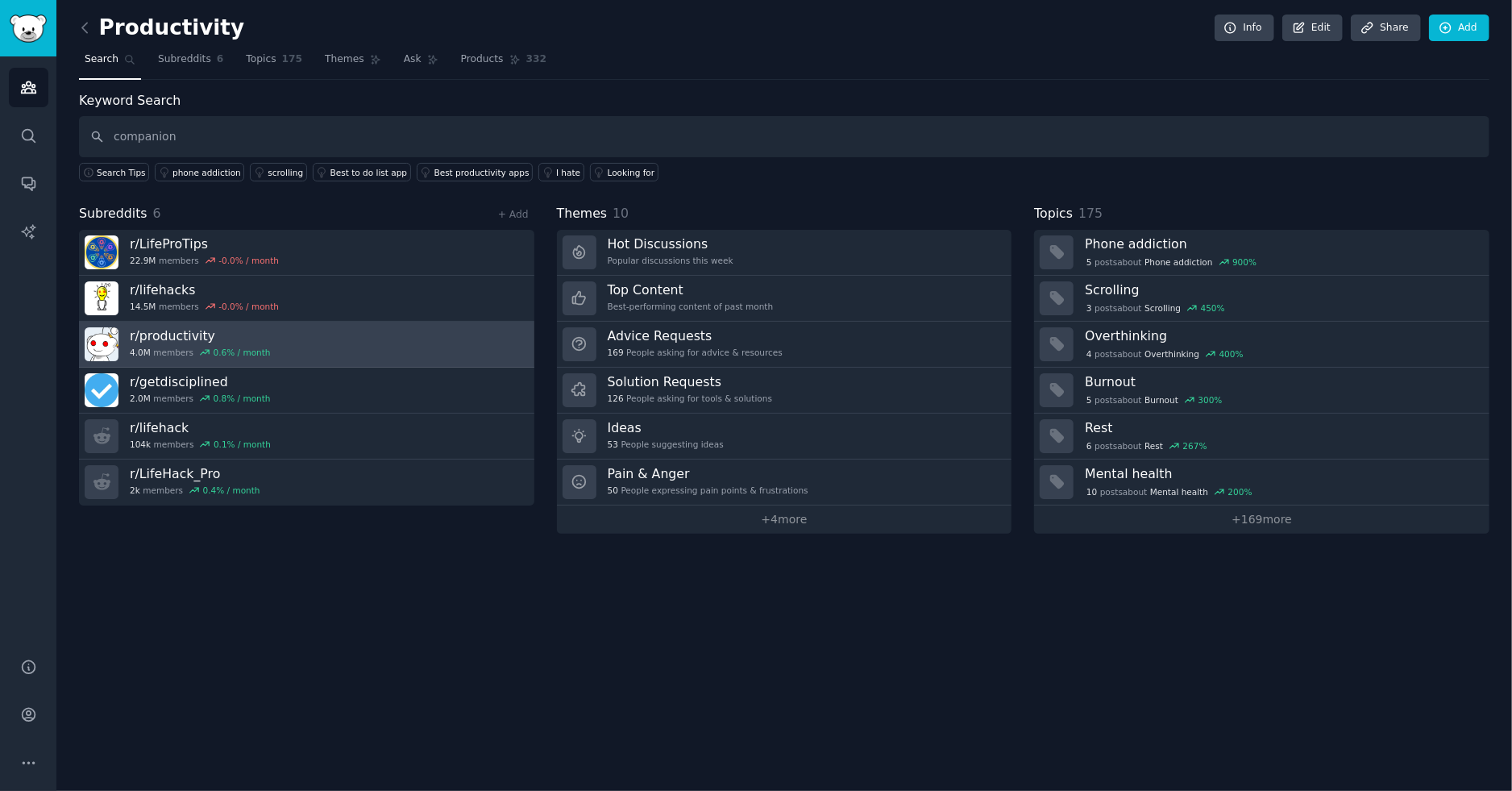
type input "companion"
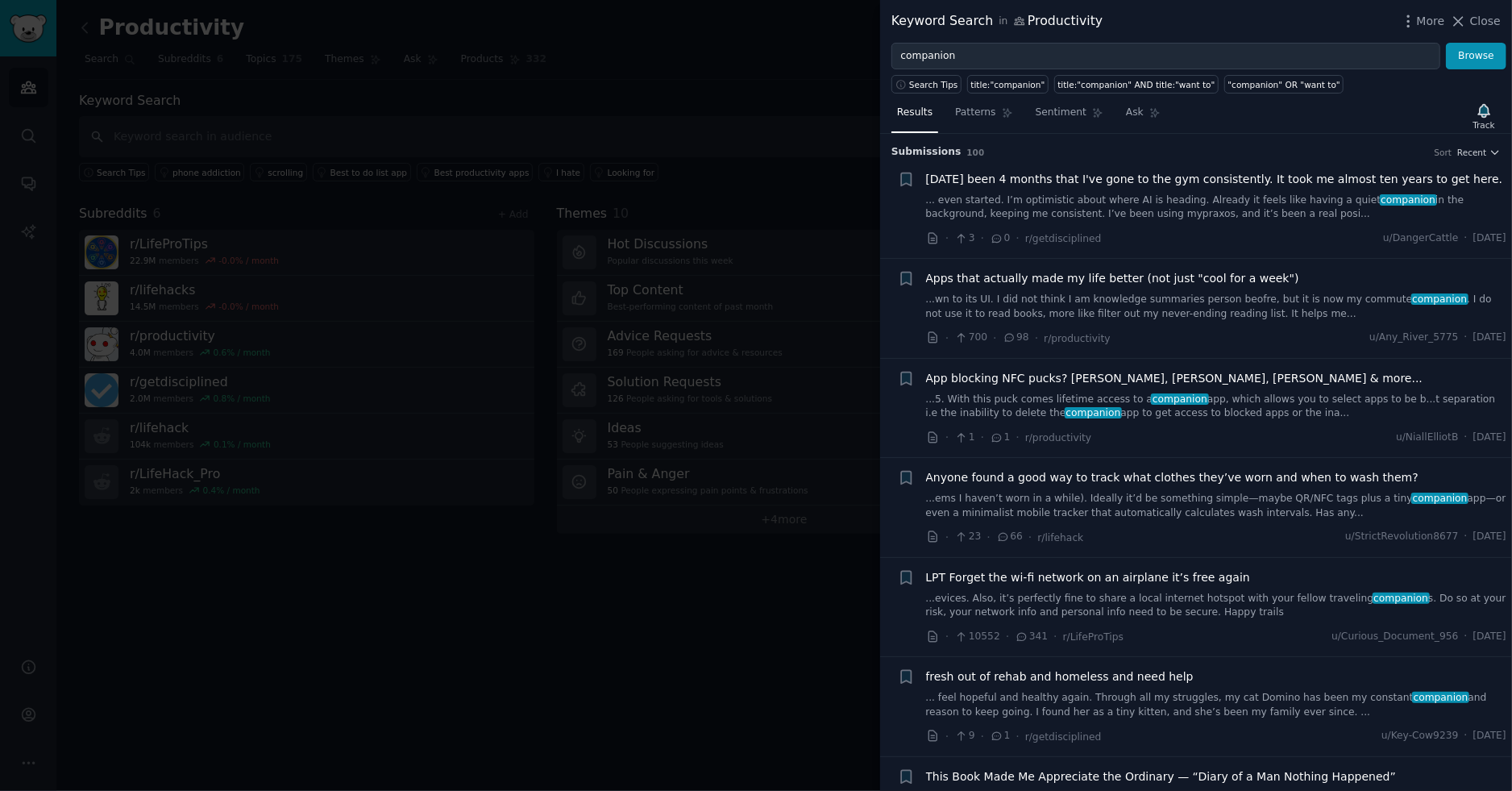
click at [1109, 303] on link "...wn to its UI. I did not think I am knowledge summaries person beofre, but it…" at bounding box center [1216, 307] width 581 height 28
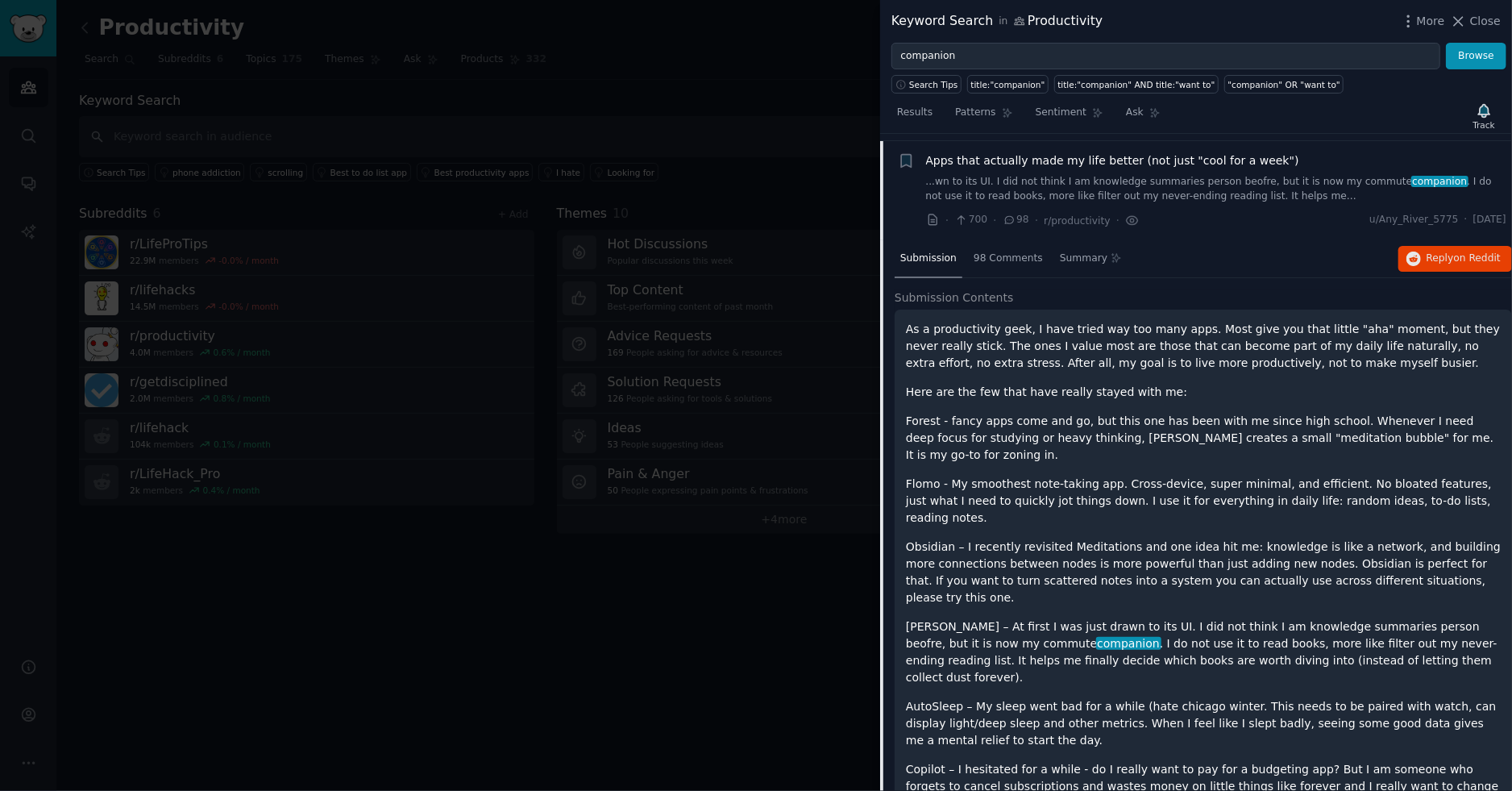
scroll to position [125, 0]
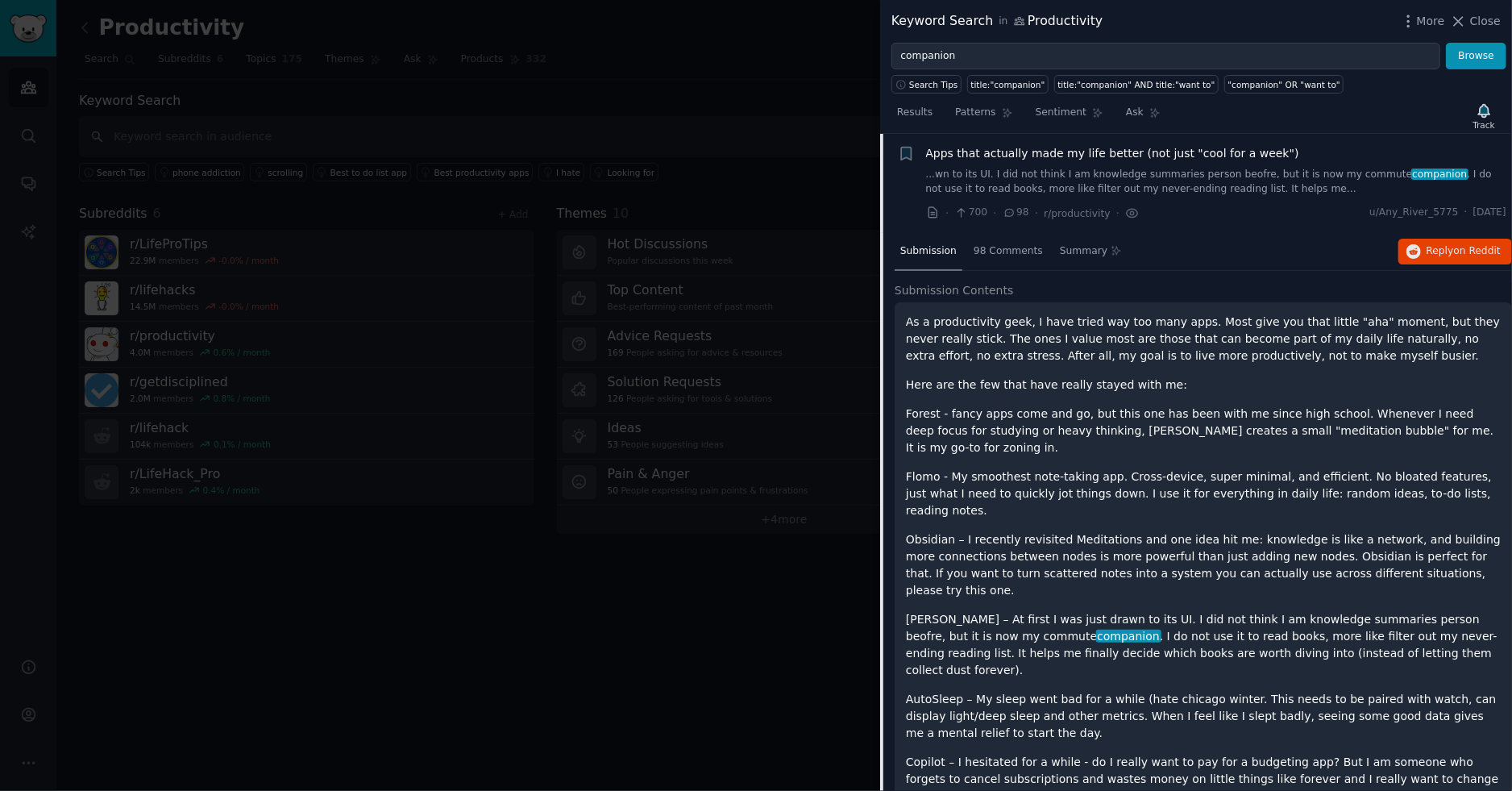
click at [922, 611] on p "[PERSON_NAME] – At first I was just drawn to its UI. I did not think I am knowl…" at bounding box center [1203, 645] width 595 height 67
copy p "[PERSON_NAME]"
click at [764, 586] on div at bounding box center [756, 395] width 1512 height 791
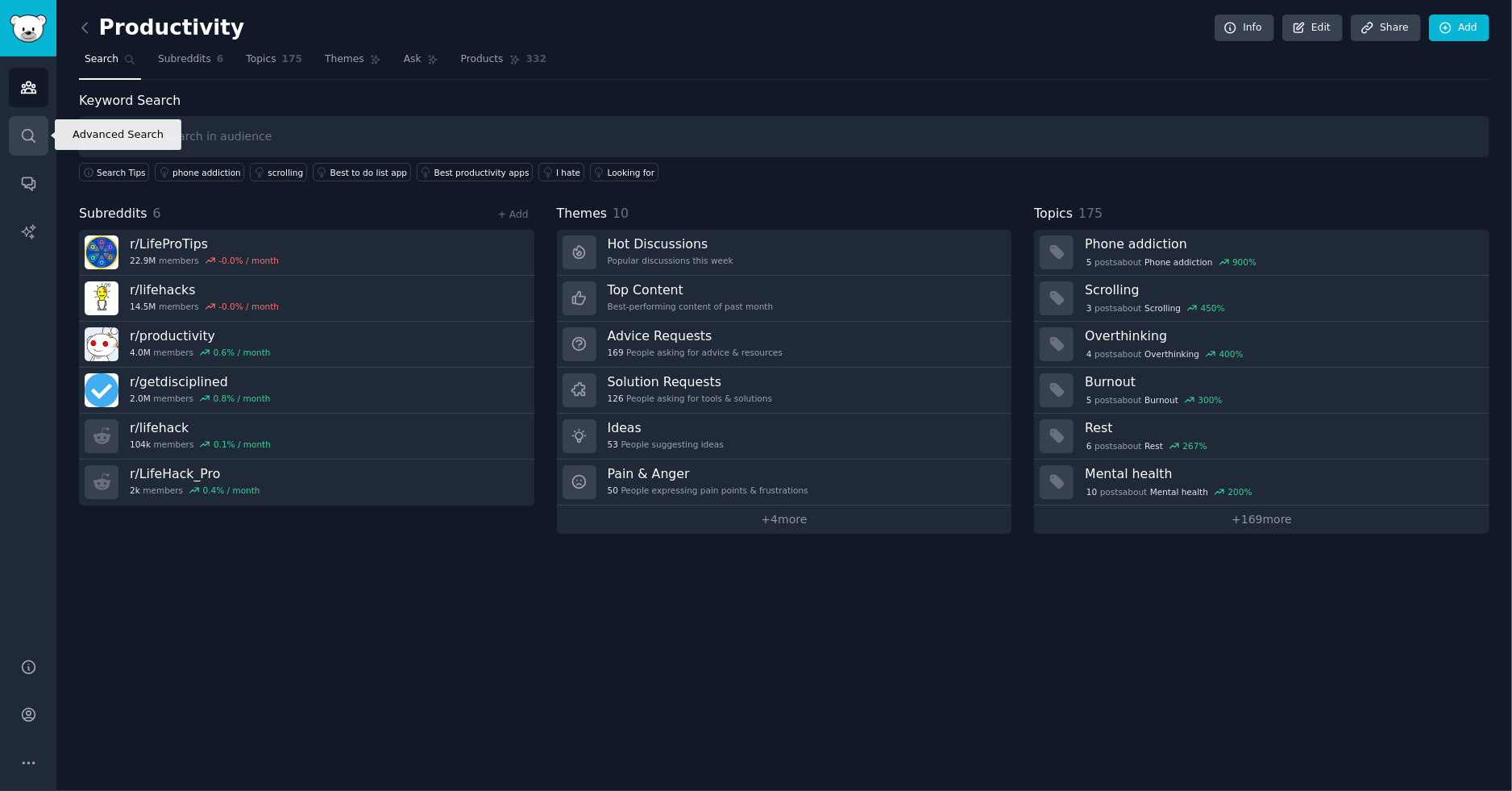
click at [32, 133] on icon "Sidebar" at bounding box center [28, 135] width 13 height 13
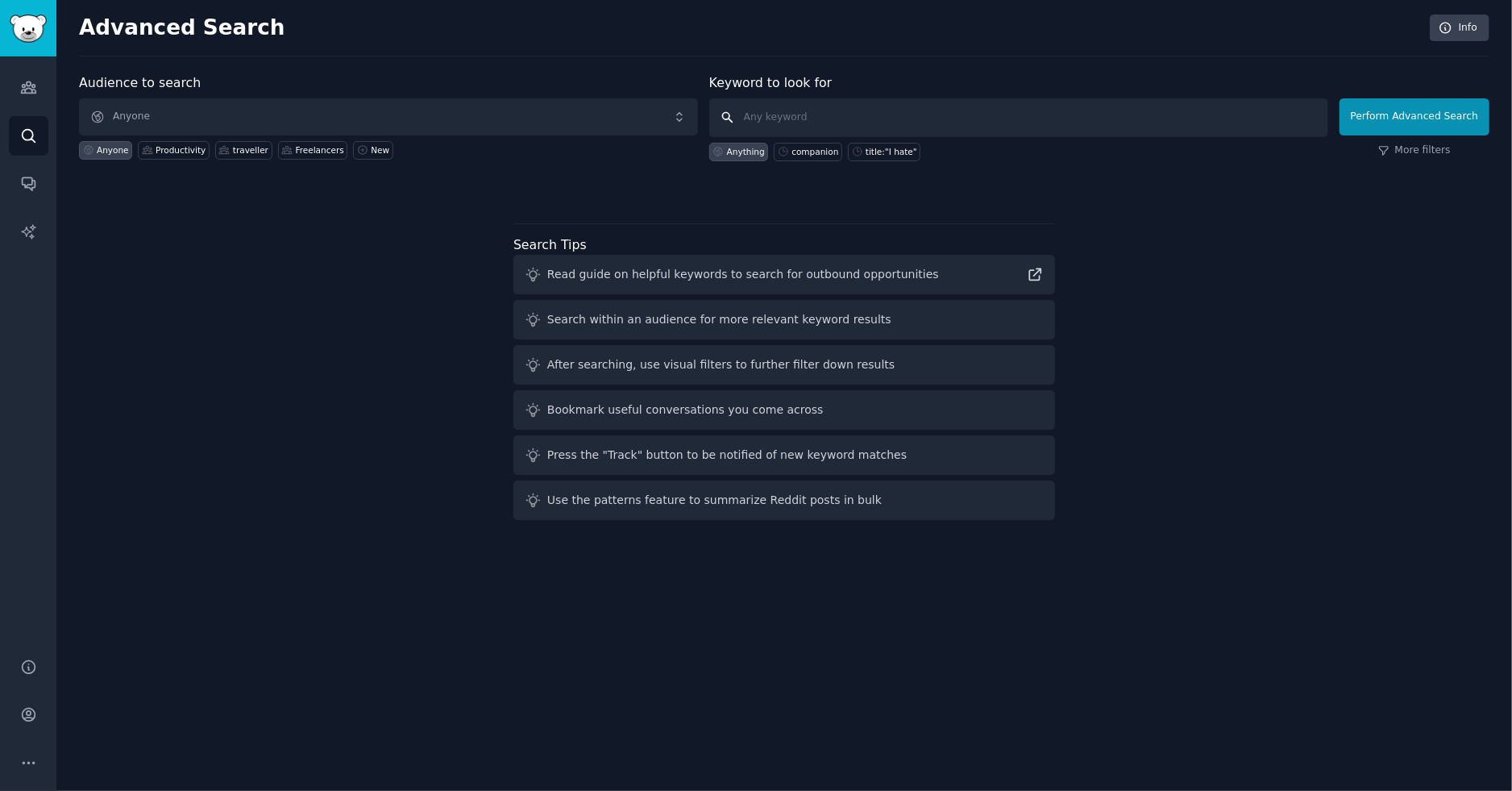
click at [806, 115] on input "text" at bounding box center [1018, 118] width 618 height 39
click at [816, 154] on div "companion" at bounding box center [815, 151] width 47 height 12
type input "companion"
click at [1417, 122] on button "Perform Advanced Search" at bounding box center [1414, 117] width 150 height 37
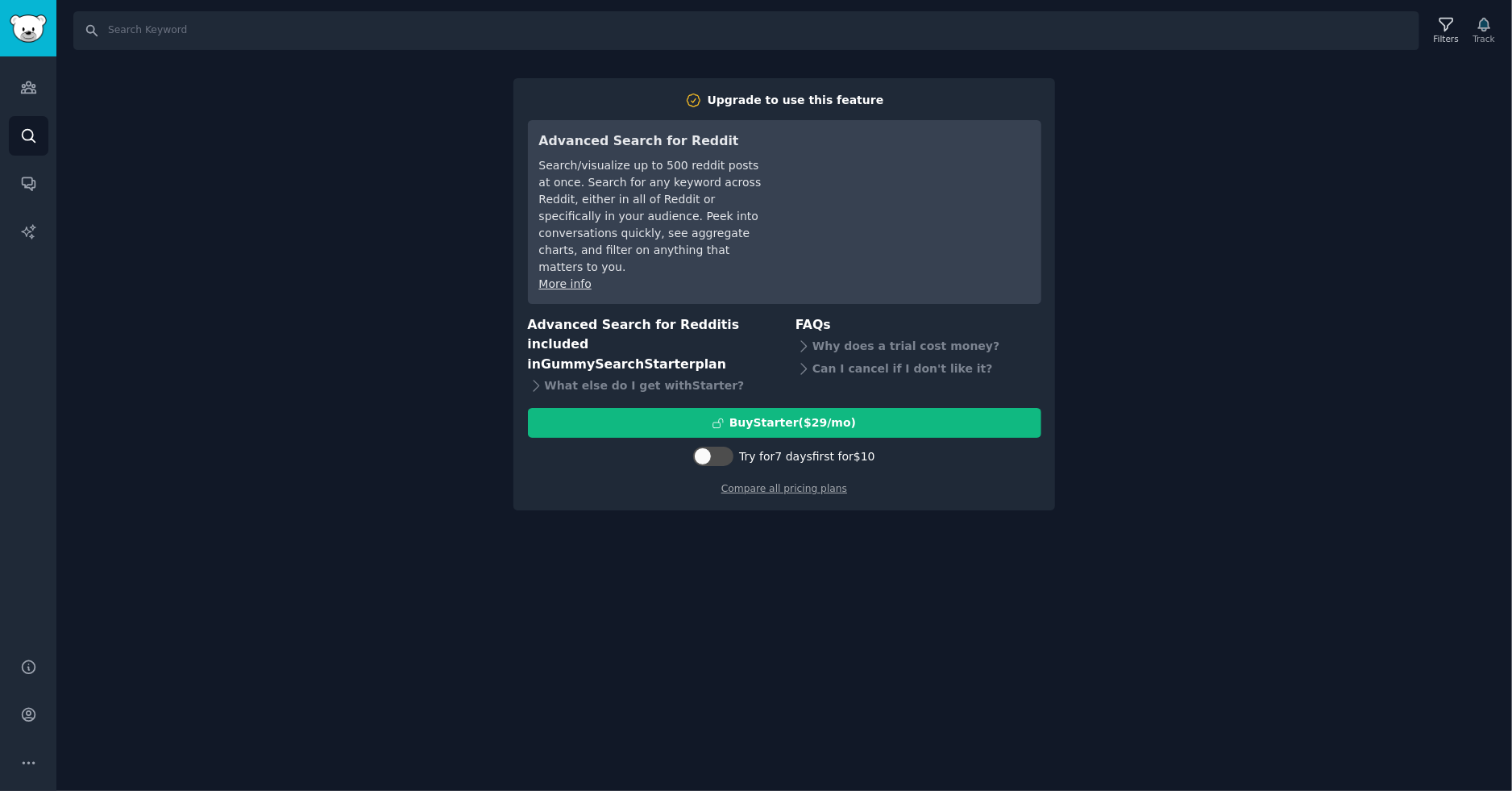
click at [1363, 349] on div "Search Filters Track Upgrade to use this feature Advanced Search for Reddit Sea…" at bounding box center [784, 395] width 1455 height 791
click at [232, 111] on div "Search Filters Track Upgrade to use this feature Advanced Search for Reddit Sea…" at bounding box center [784, 395] width 1455 height 791
click at [1460, 194] on div "Search Filters Track Upgrade to use this feature Advanced Search for Reddit Sea…" at bounding box center [784, 395] width 1455 height 791
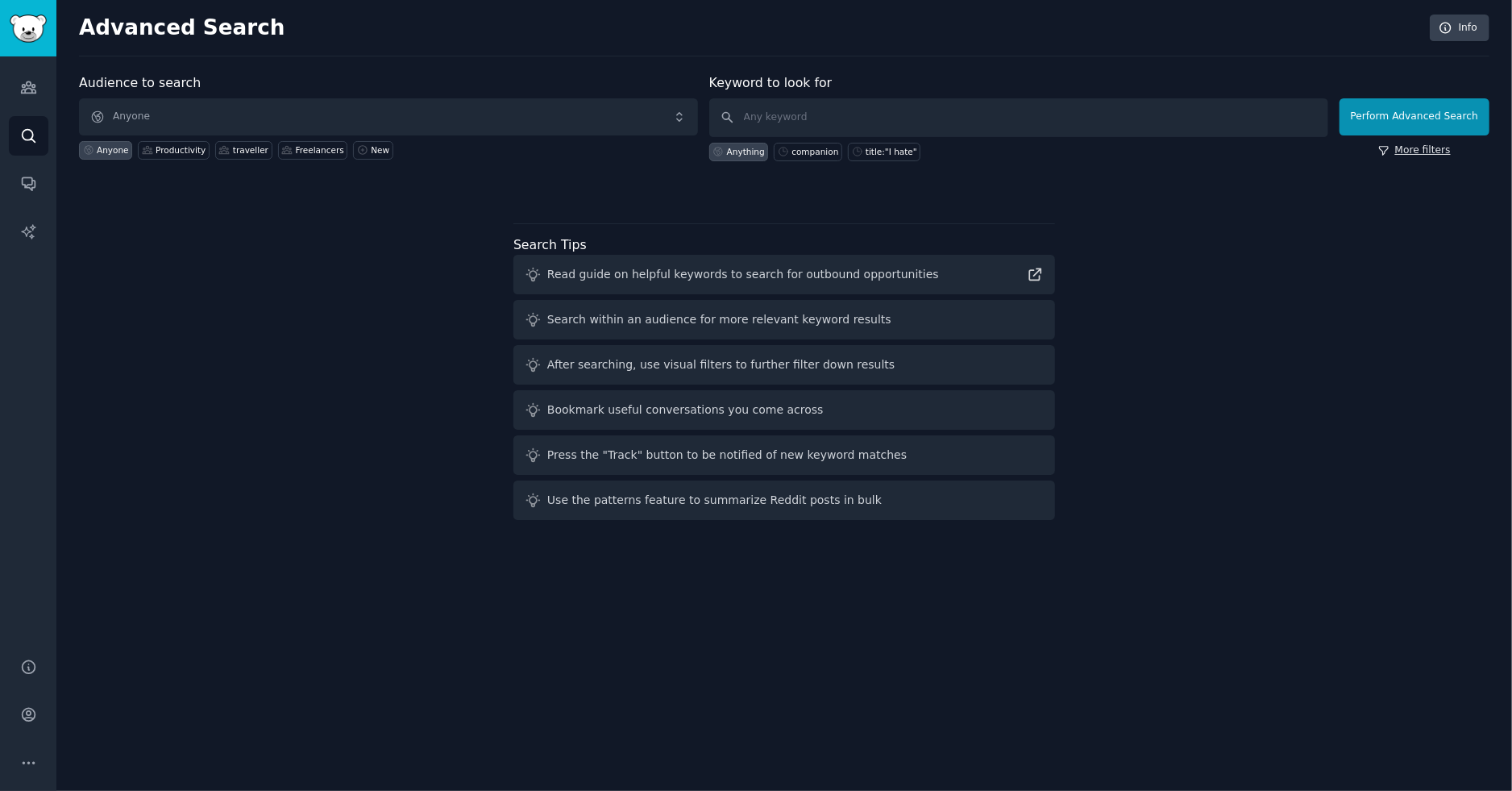
click at [1415, 146] on link "More filters" at bounding box center [1414, 151] width 73 height 14
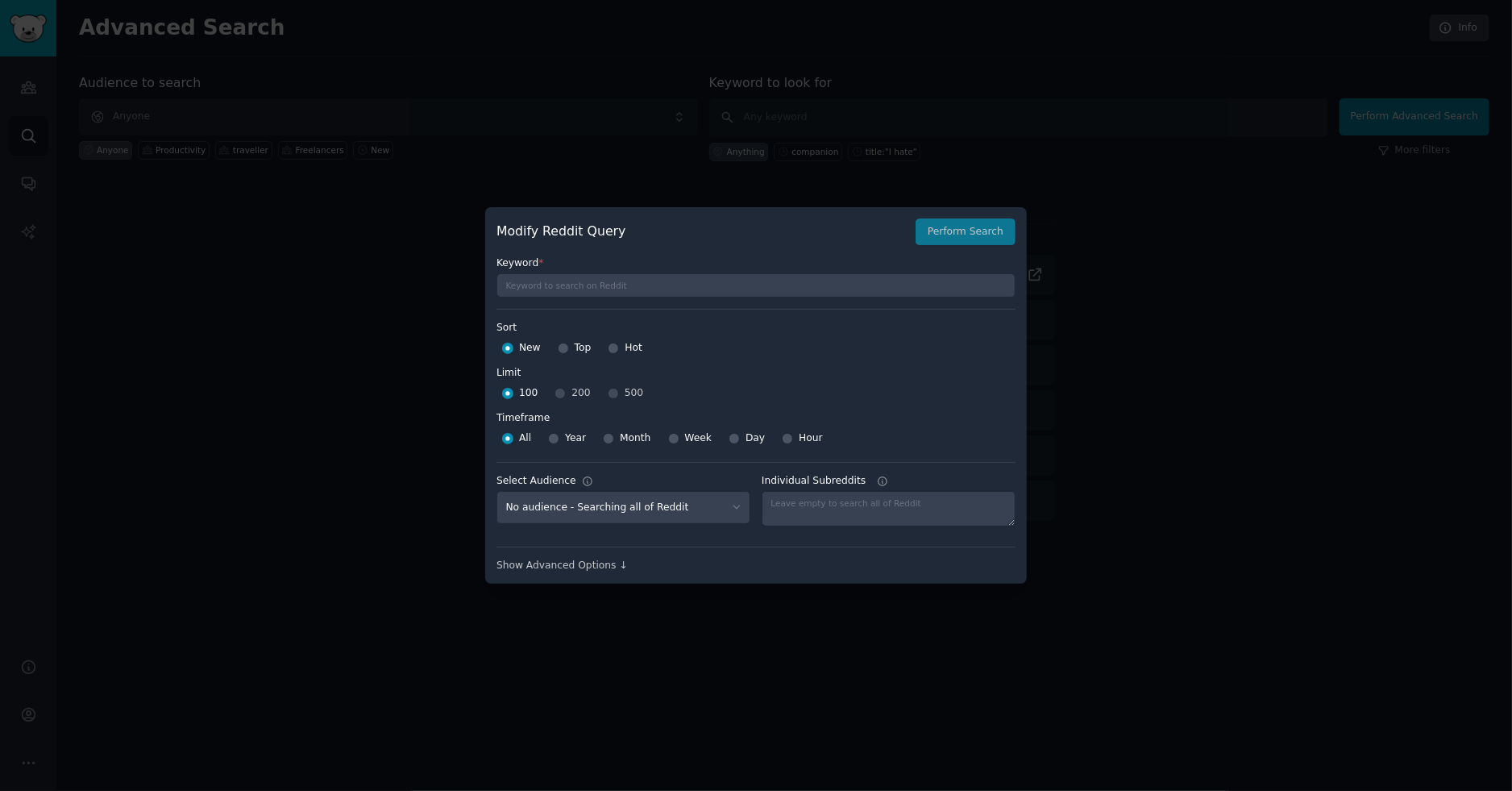
click at [1189, 599] on div at bounding box center [756, 395] width 1512 height 791
